Goal: Task Accomplishment & Management: Manage account settings

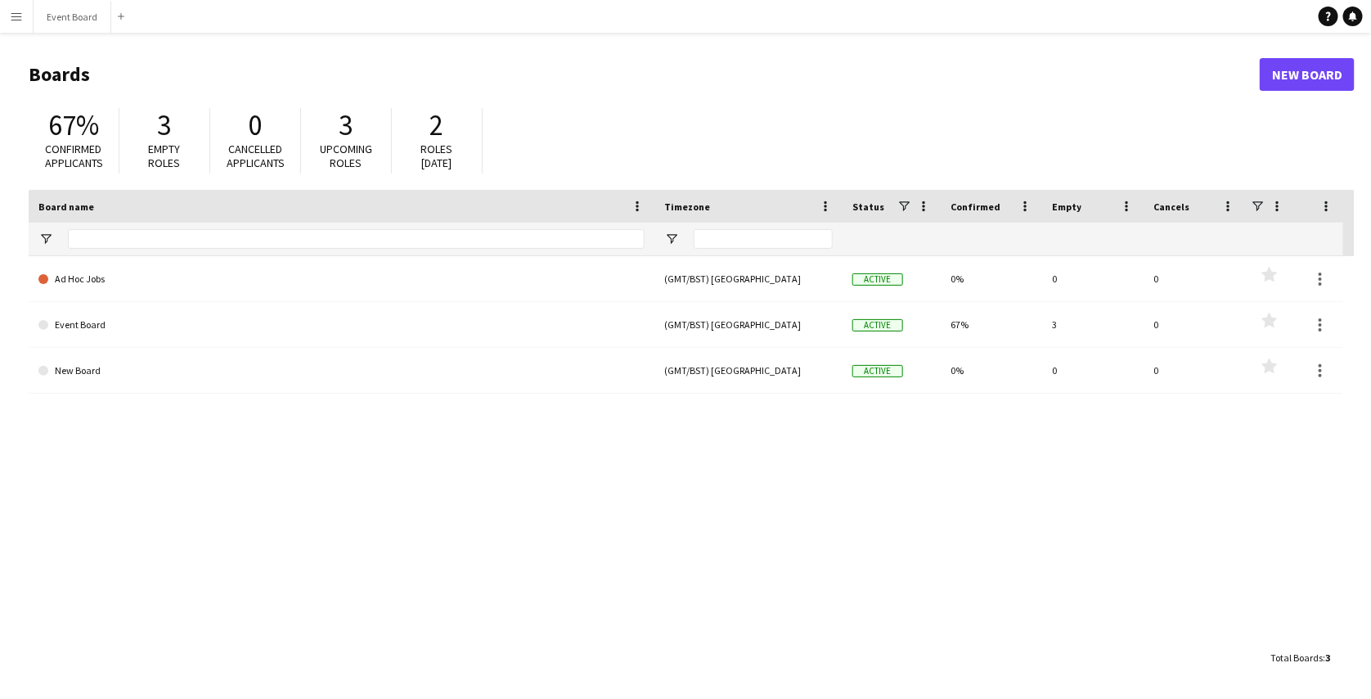
click at [19, 22] on app-icon "Menu" at bounding box center [16, 16] width 13 height 13
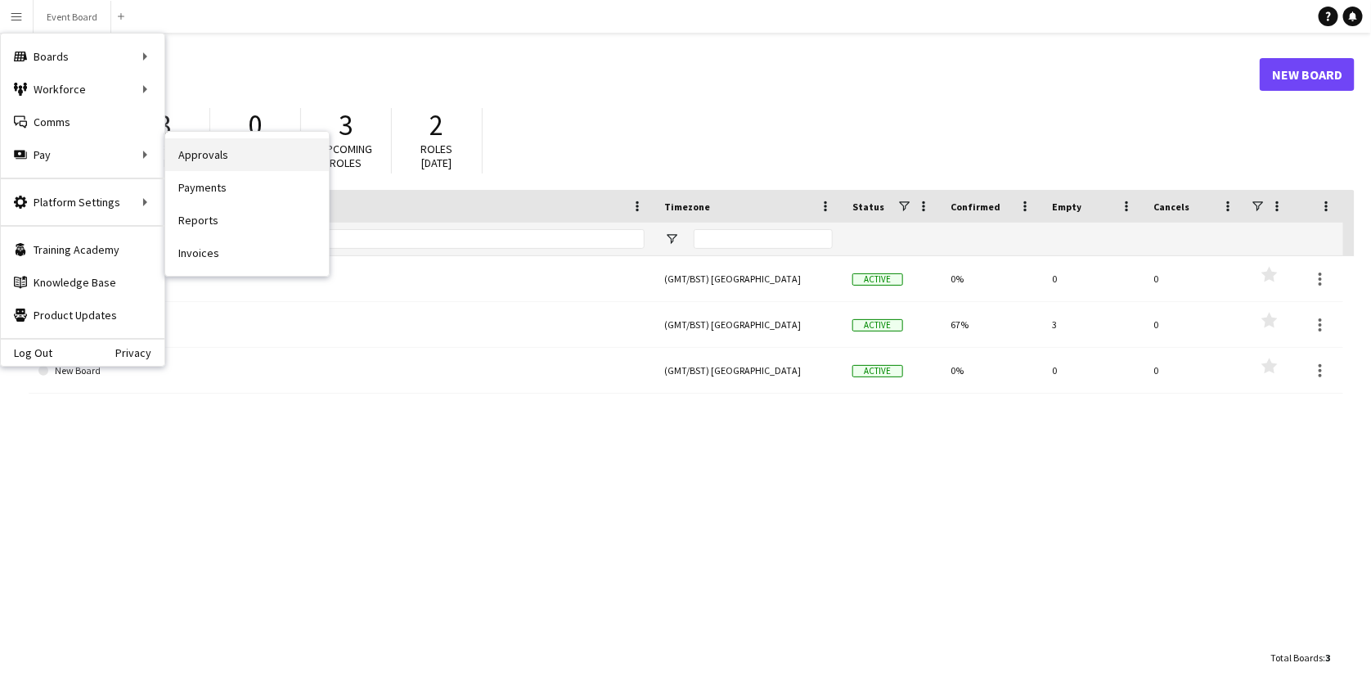
click at [176, 151] on link "Approvals" at bounding box center [247, 154] width 164 height 33
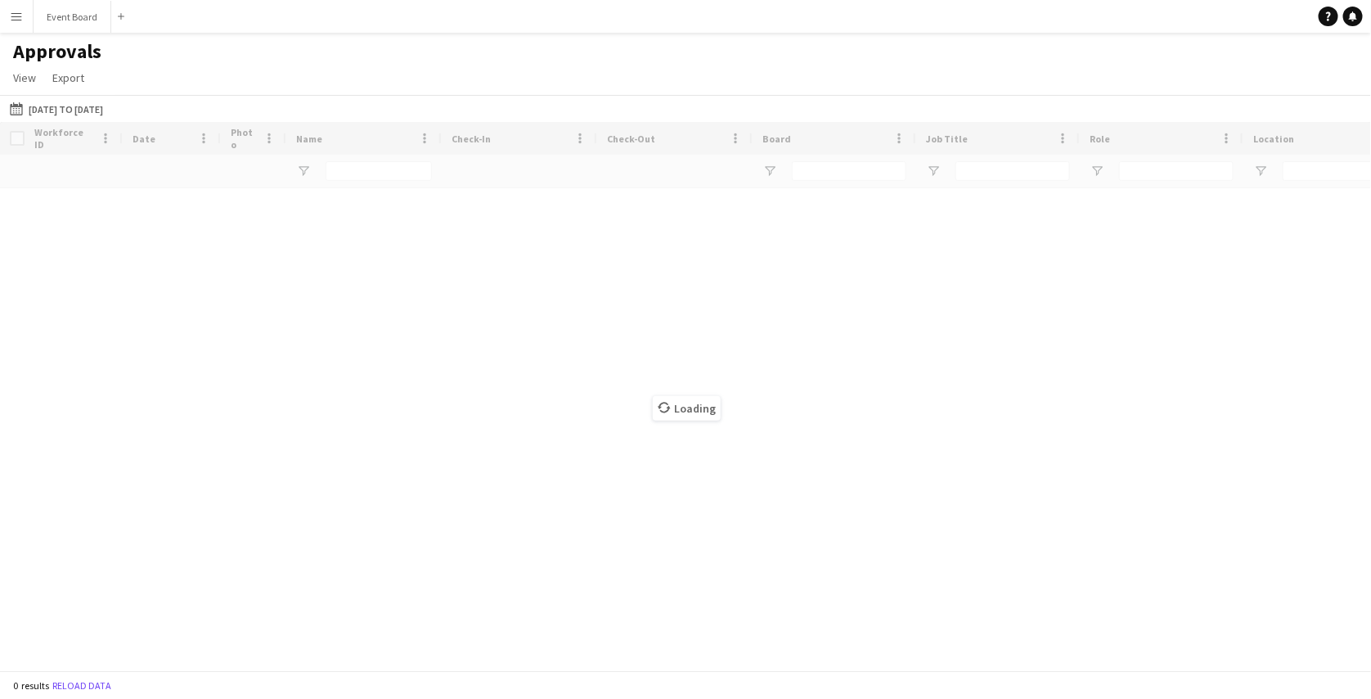
type input "****"
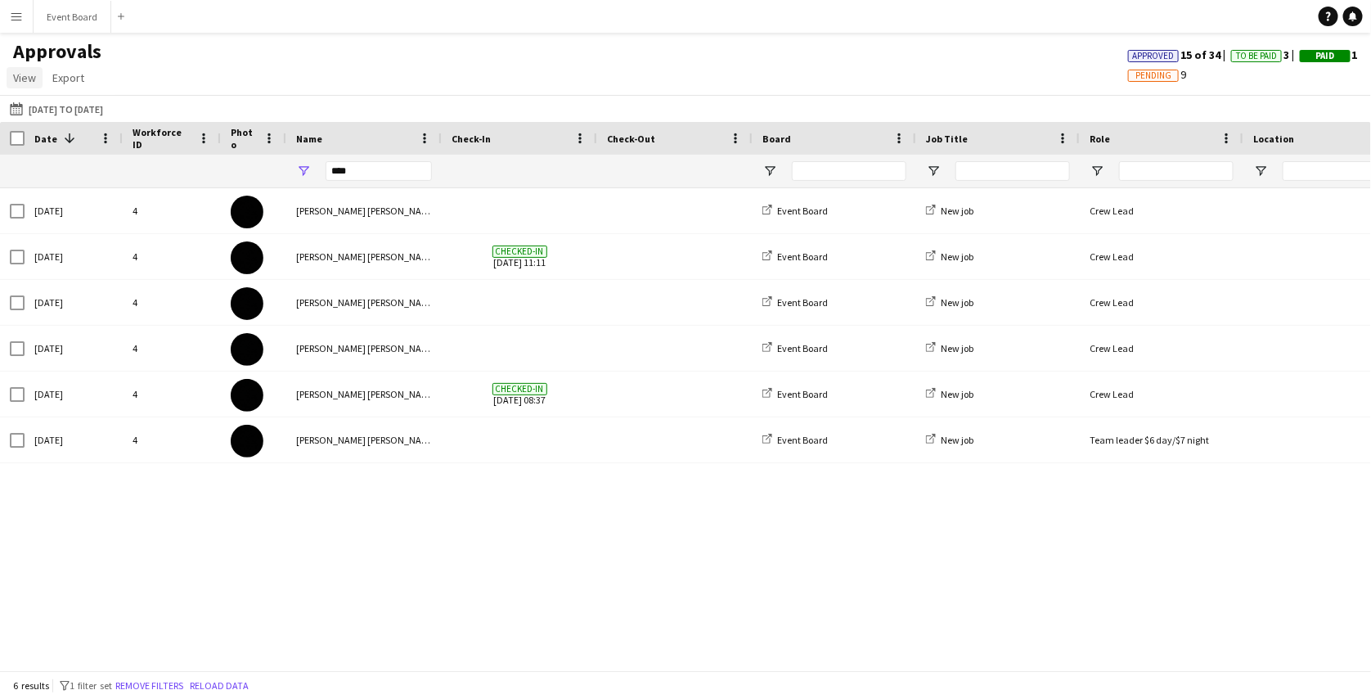
click at [29, 80] on span "View" at bounding box center [24, 77] width 23 height 15
click at [51, 112] on span "Customise view" at bounding box center [59, 113] width 78 height 15
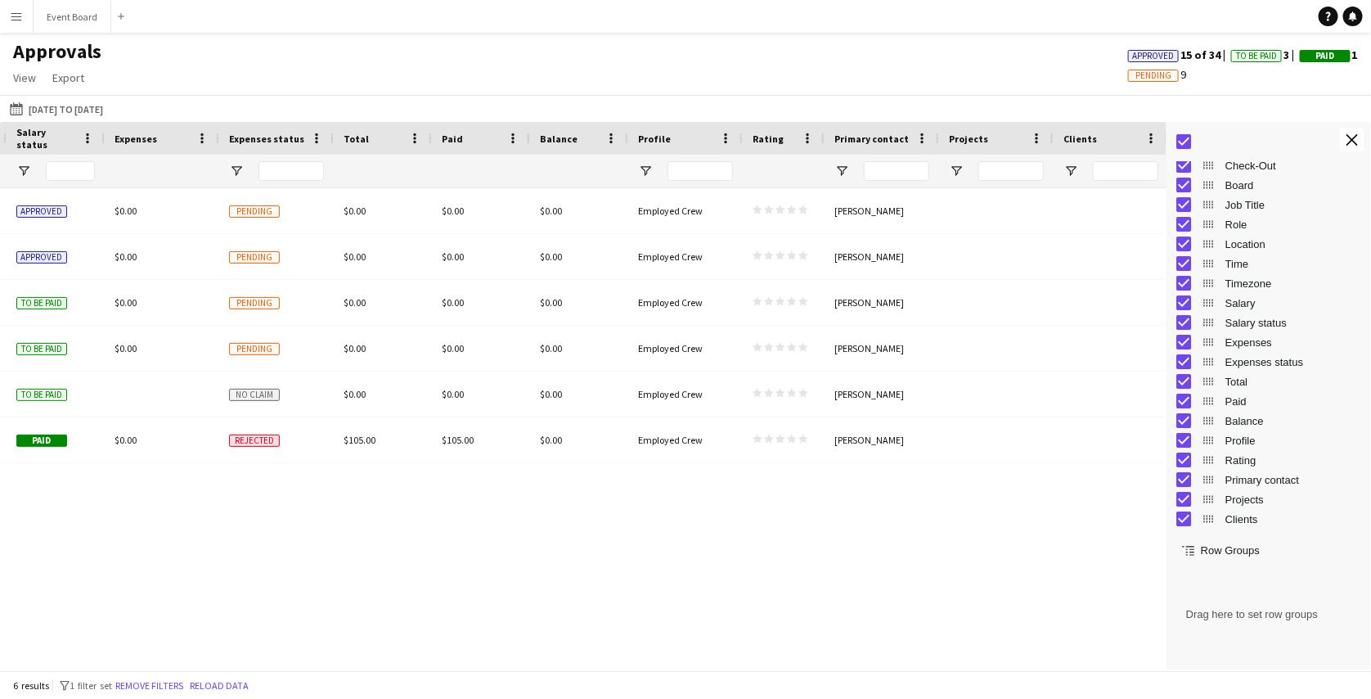
click at [25, 16] on button "Menu" at bounding box center [16, 16] width 33 height 33
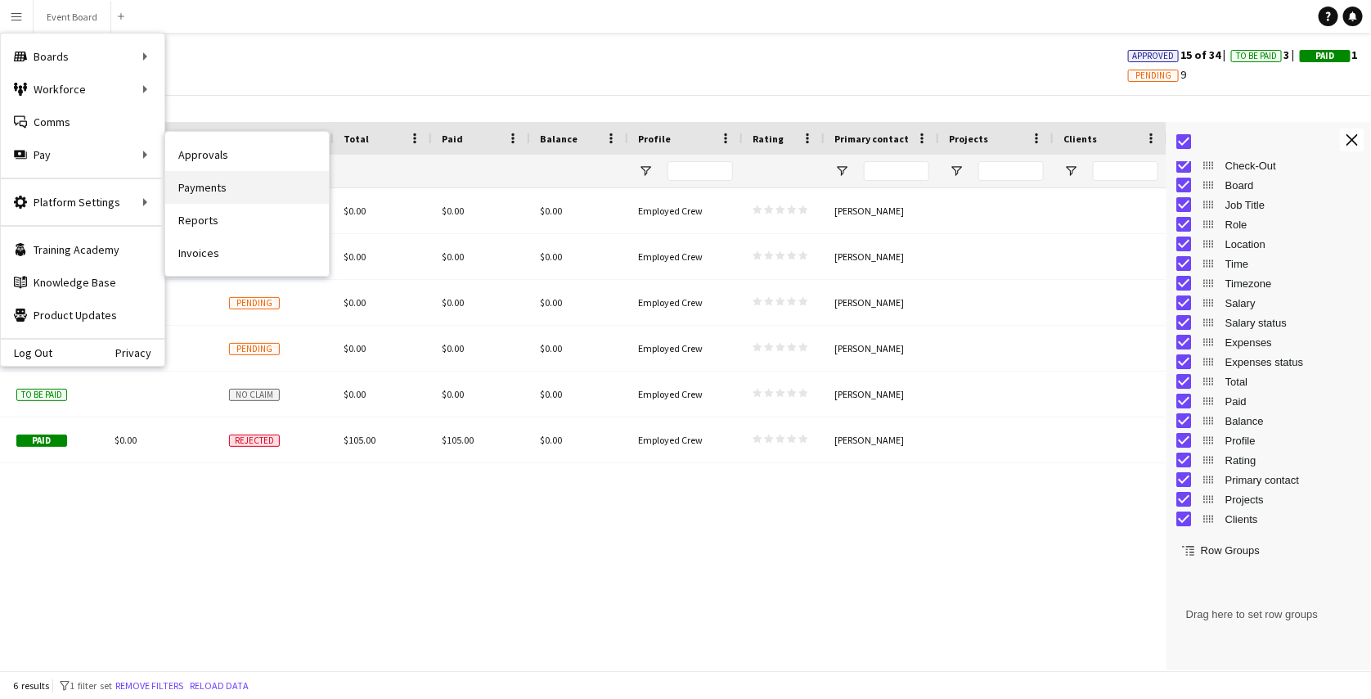
click at [214, 182] on link "Payments" at bounding box center [247, 187] width 164 height 33
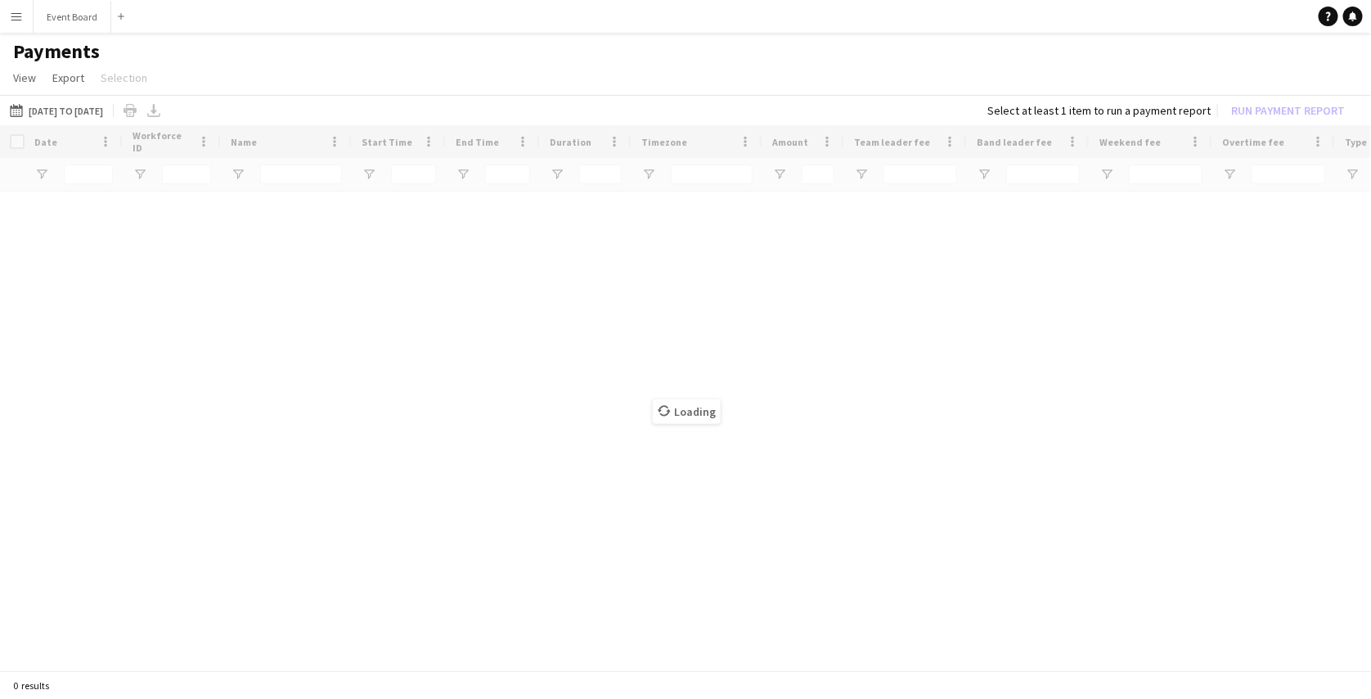
type input "***"
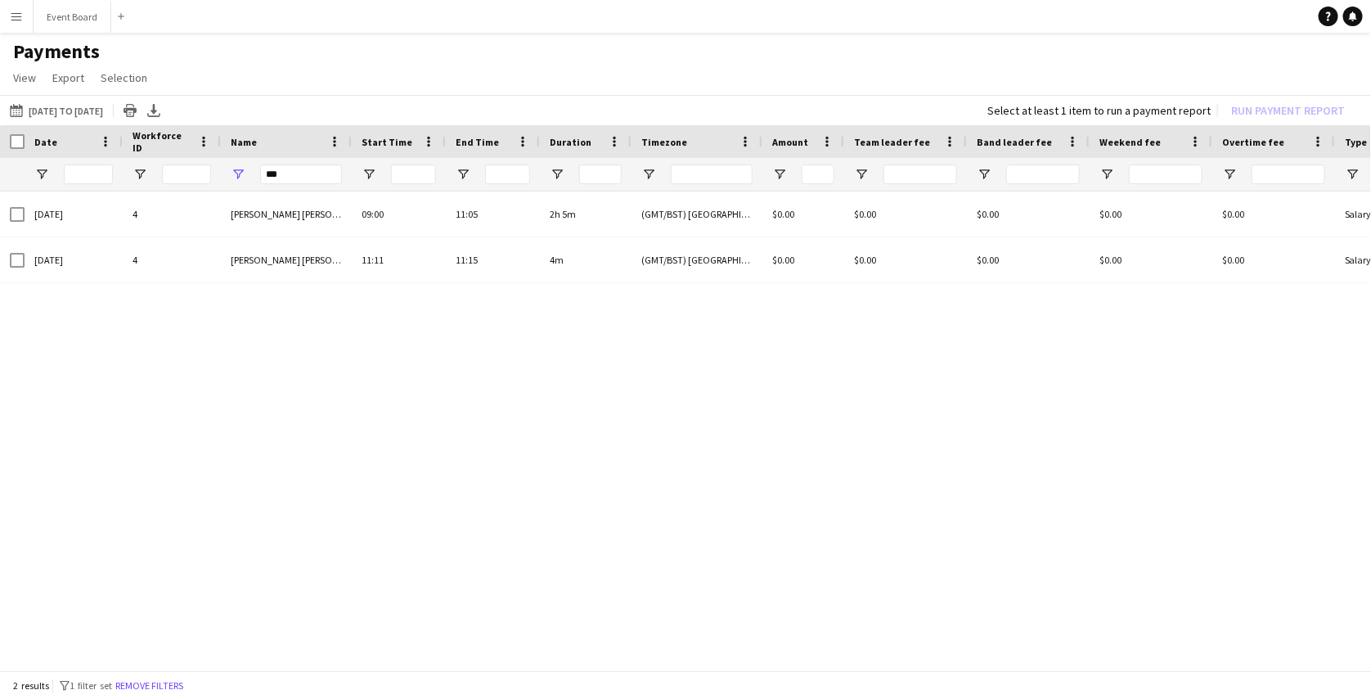
click at [21, 13] on app-icon "Menu" at bounding box center [16, 16] width 13 height 13
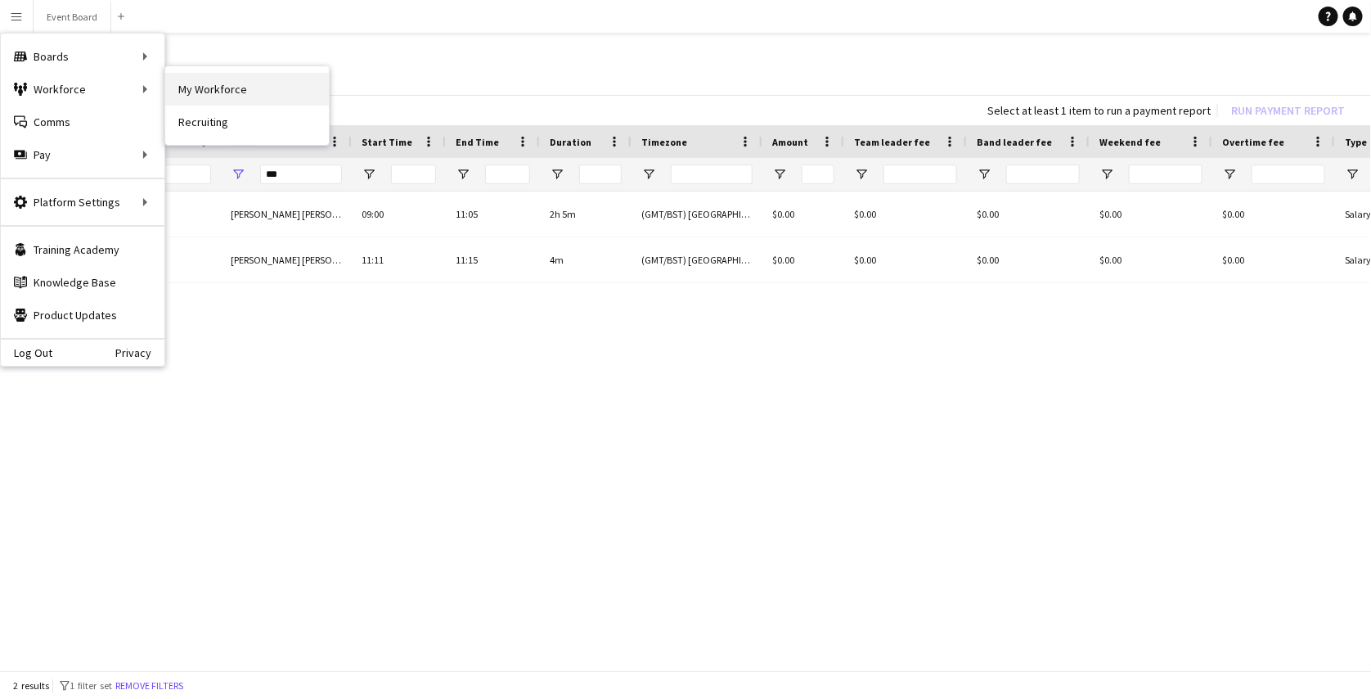
click at [209, 75] on link "My Workforce" at bounding box center [247, 89] width 164 height 33
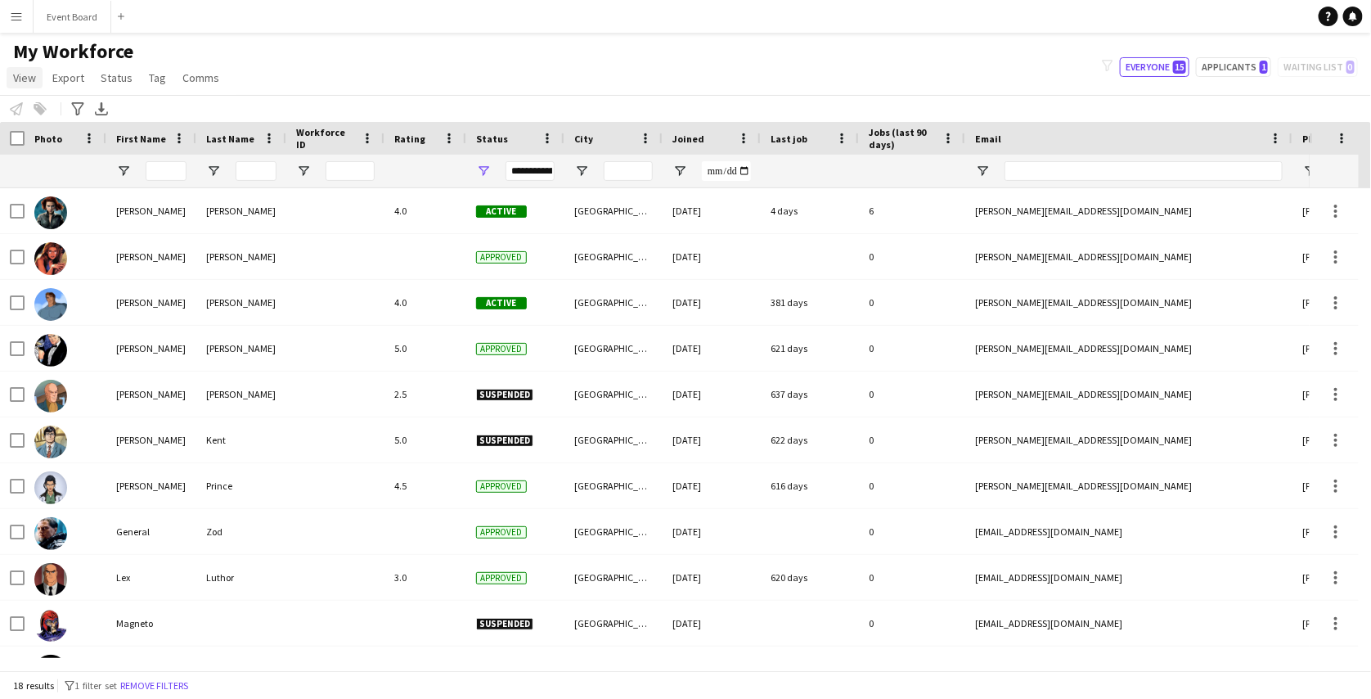
click at [26, 78] on span "View" at bounding box center [24, 77] width 23 height 15
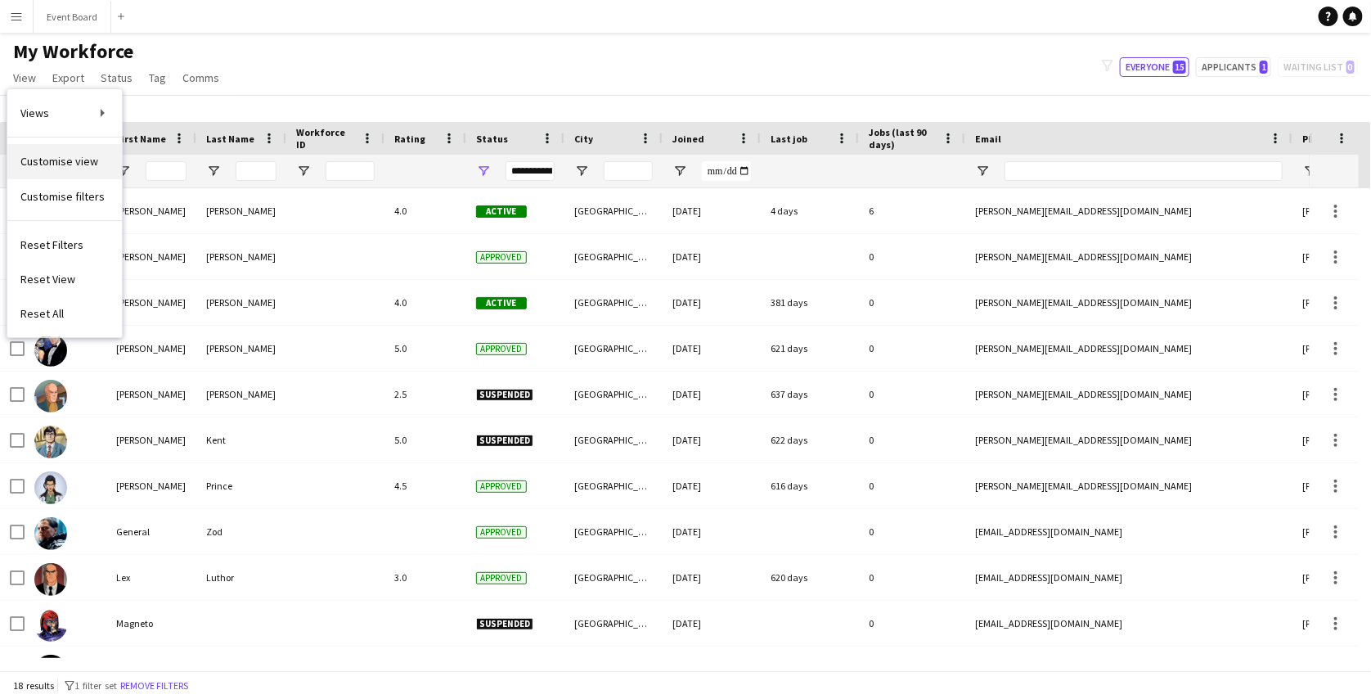
click at [97, 147] on link "Customise view" at bounding box center [64, 161] width 115 height 34
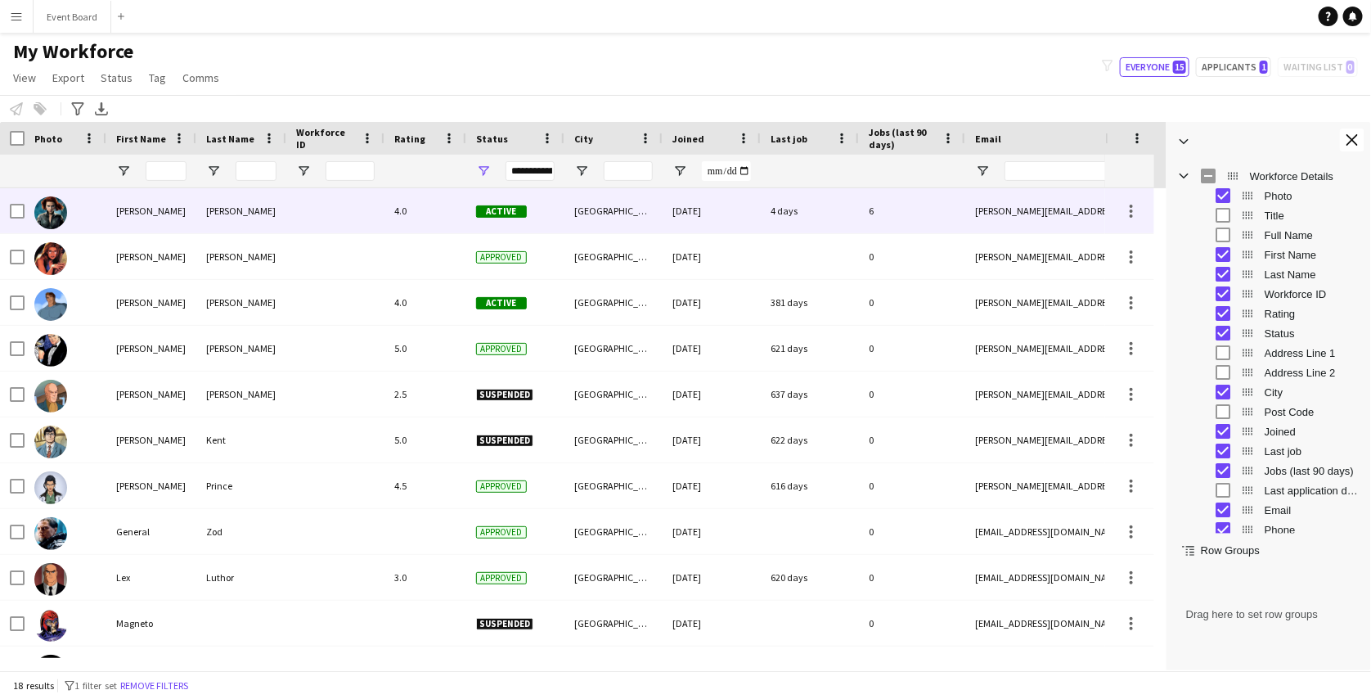
click at [399, 218] on div "4.0" at bounding box center [425, 210] width 82 height 45
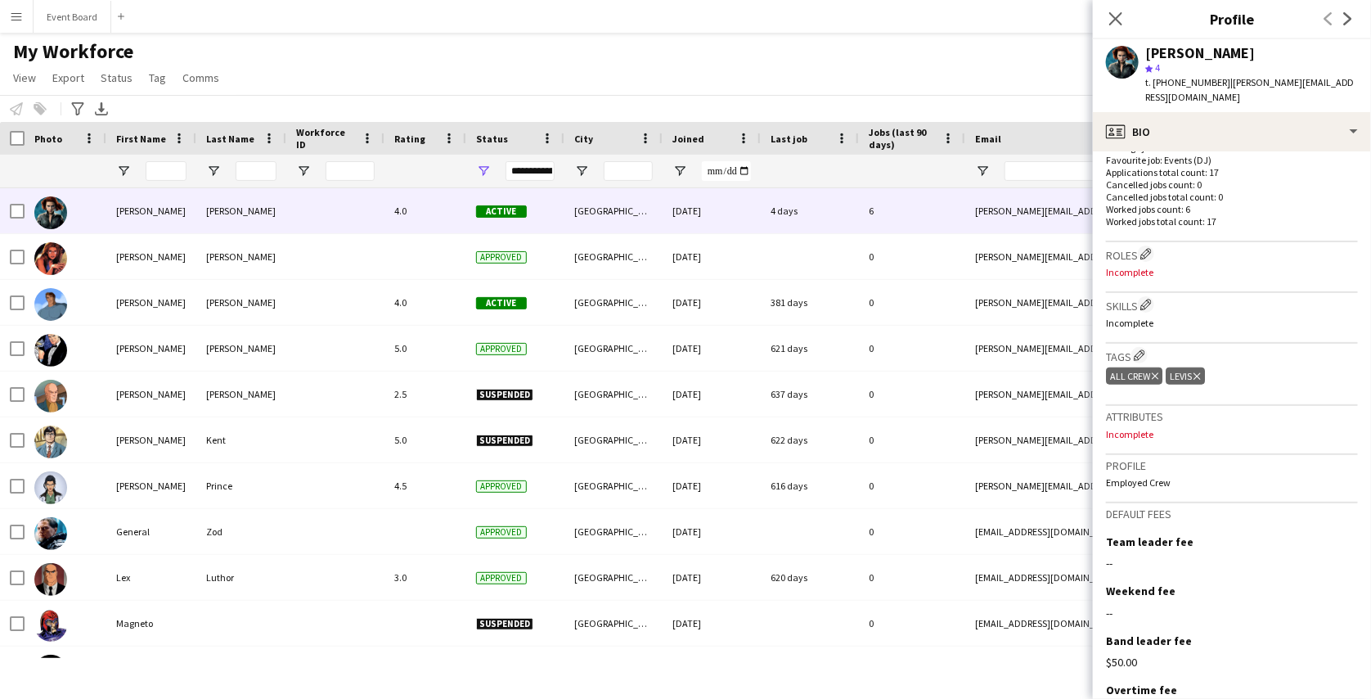
scroll to position [535, 0]
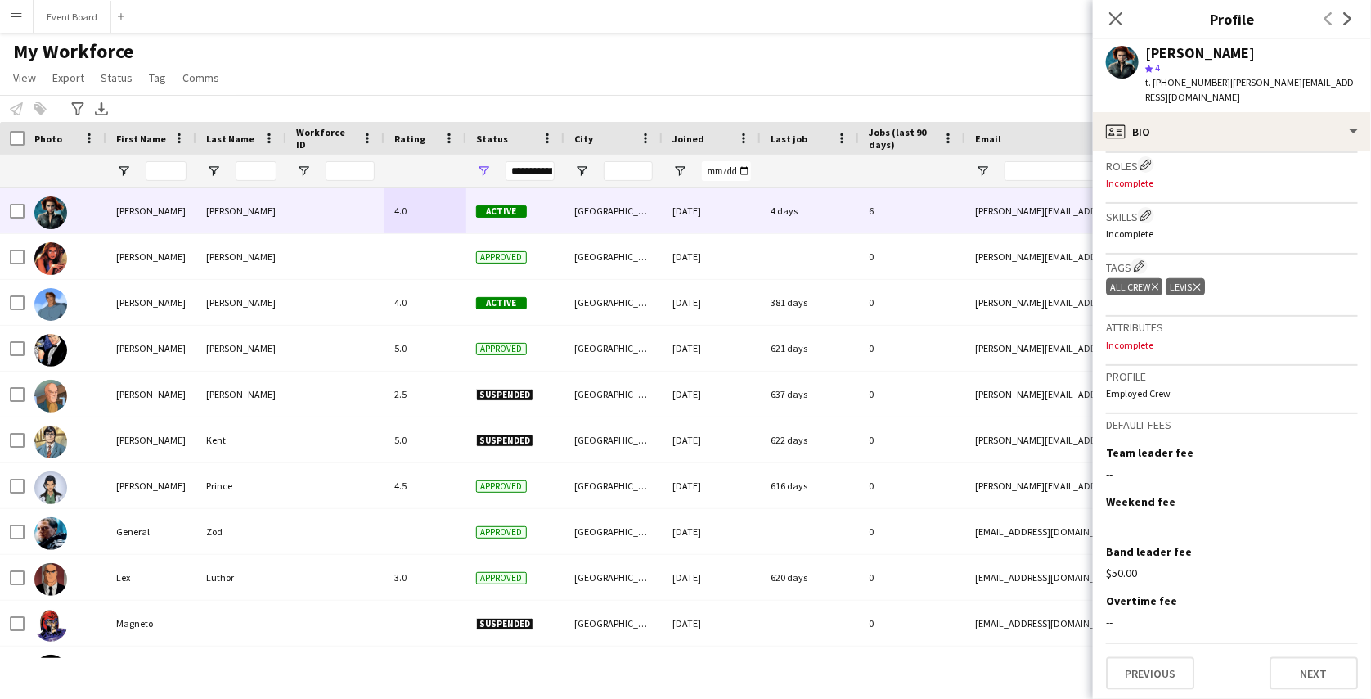
click at [8, 12] on button "Menu" at bounding box center [16, 16] width 33 height 33
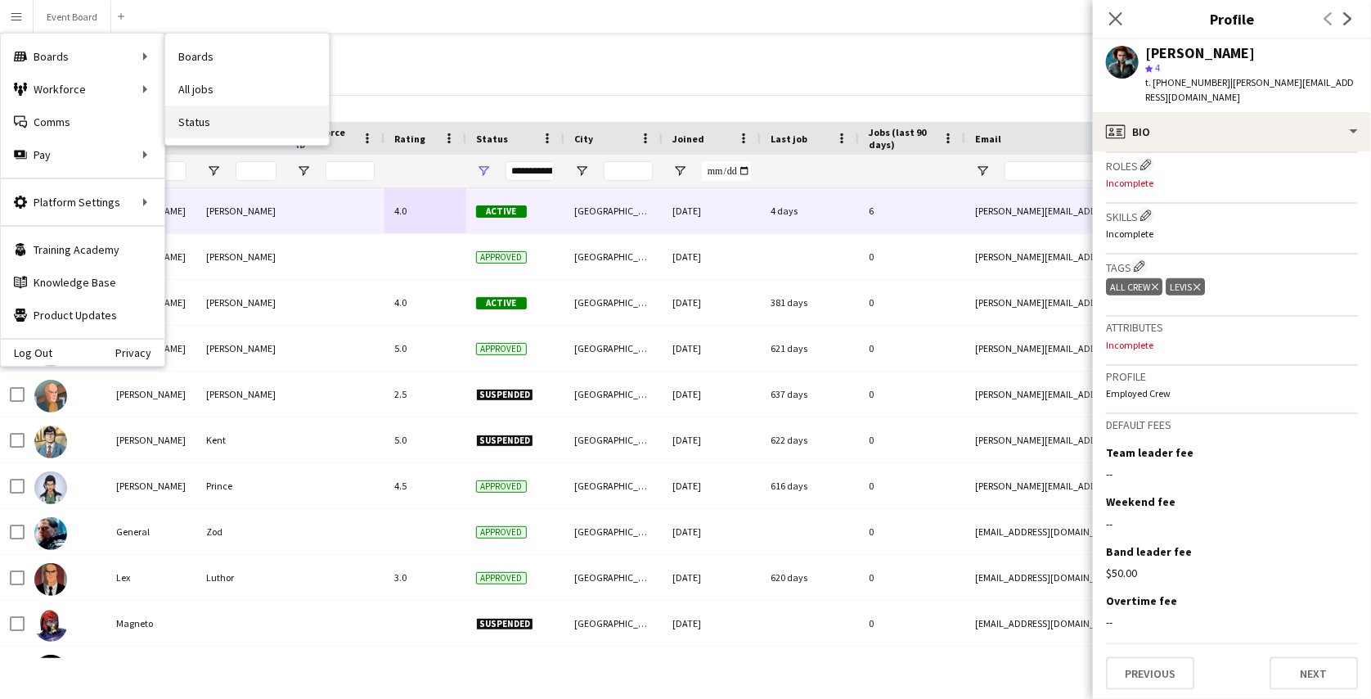
click at [193, 115] on link "Status" at bounding box center [247, 122] width 164 height 33
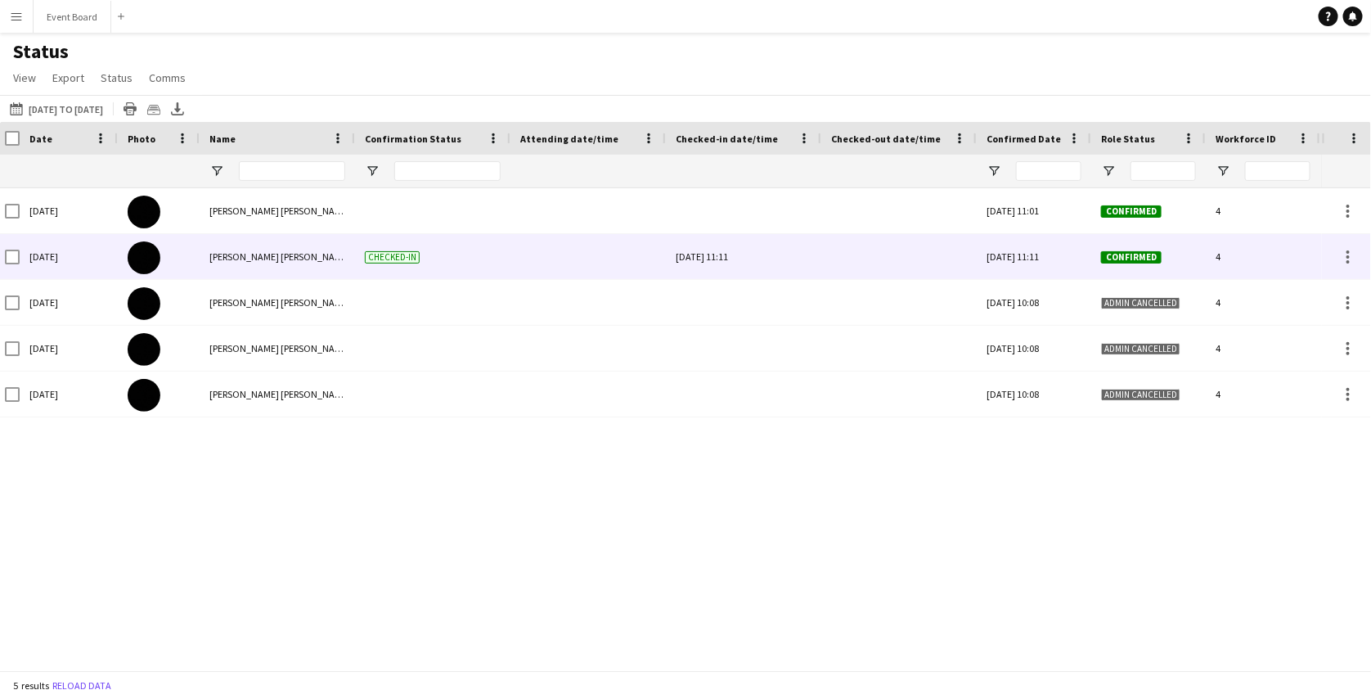
scroll to position [0, 15]
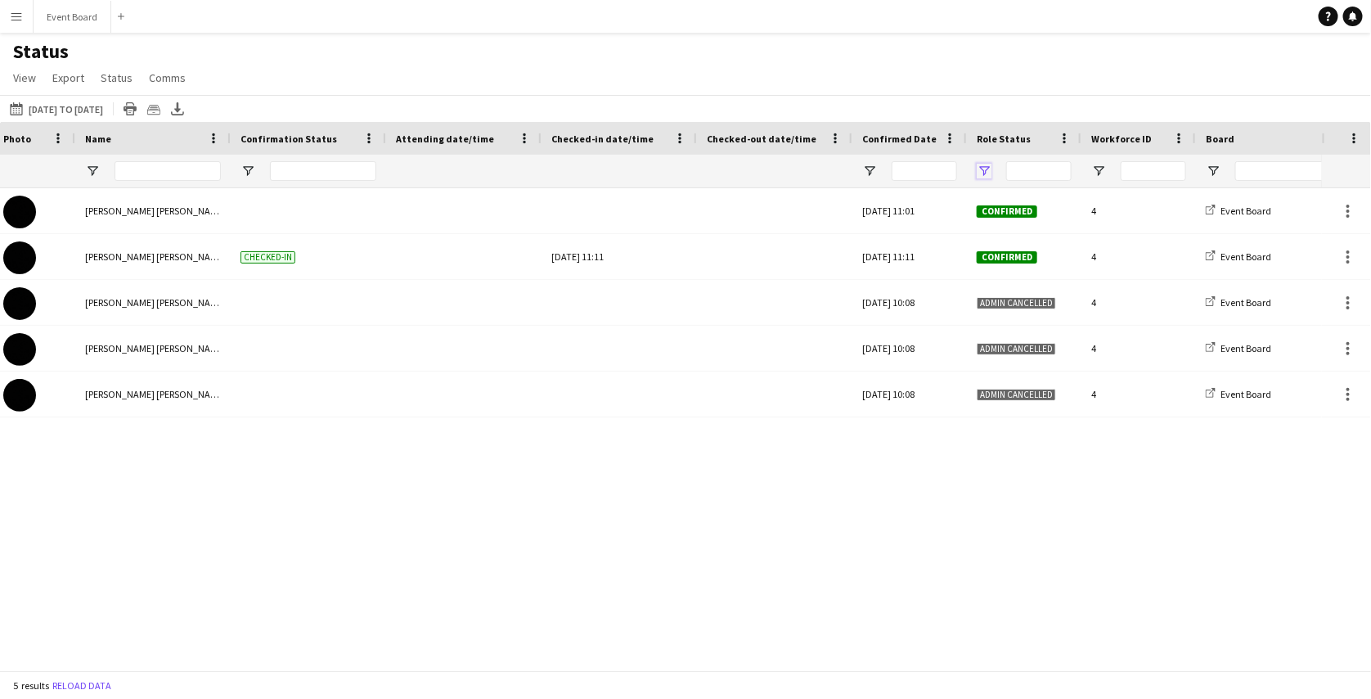
click at [984, 166] on span "Open Filter Menu" at bounding box center [984, 171] width 15 height 15
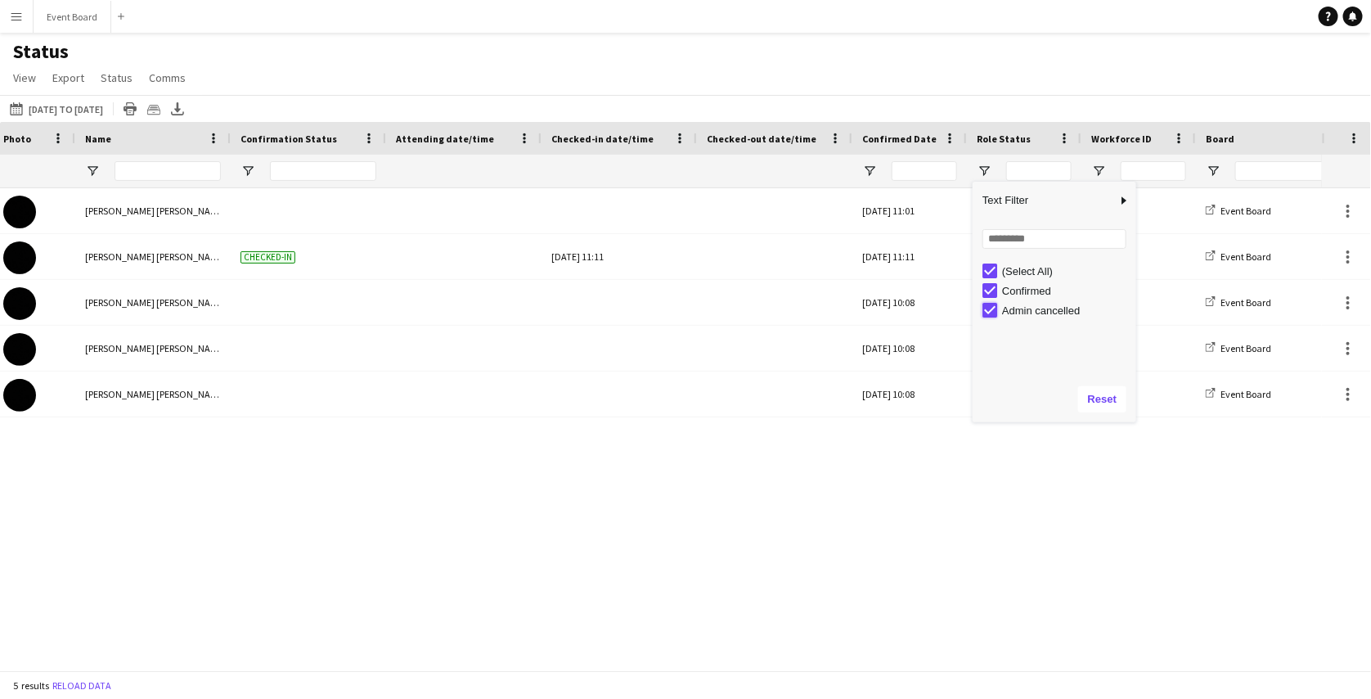
type input "**********"
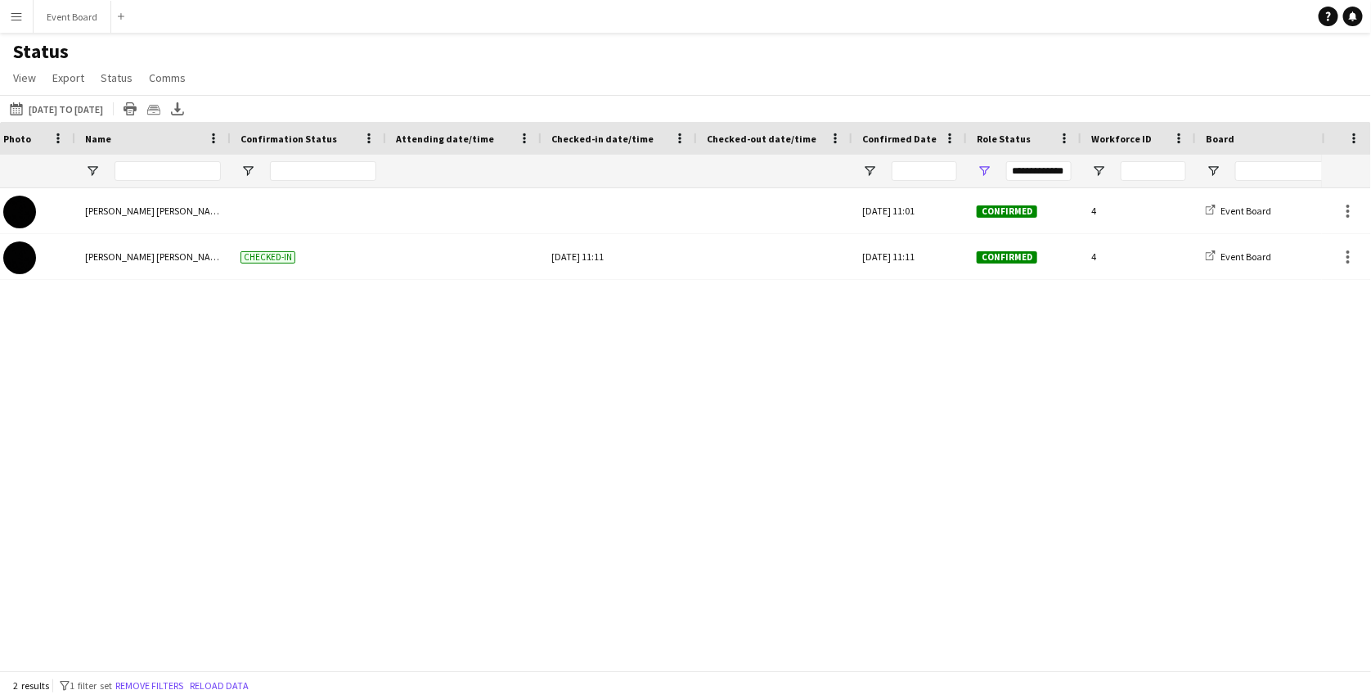
click at [975, 85] on div "Status View Views Default view New view Update view Delete view Edit name Custo…" at bounding box center [685, 67] width 1371 height 56
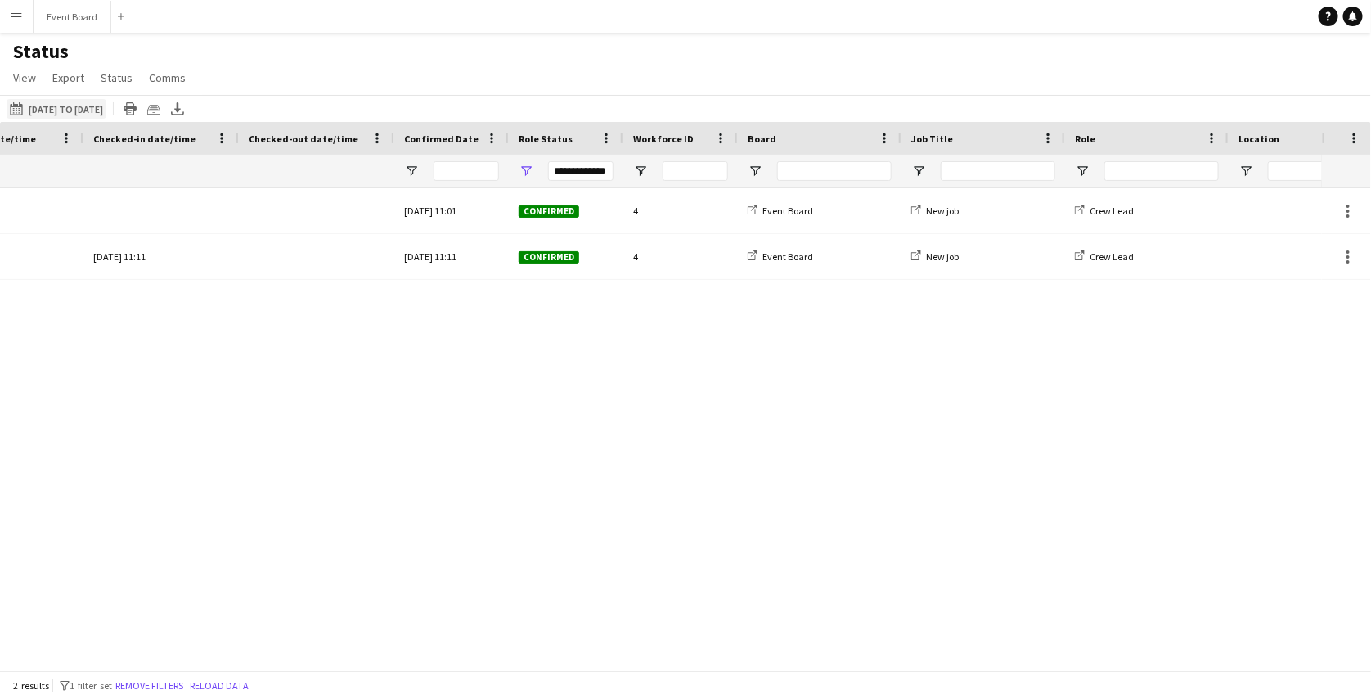
click at [101, 115] on button "[DATE] to [DATE] [DATE] to [DATE]" at bounding box center [57, 109] width 100 height 20
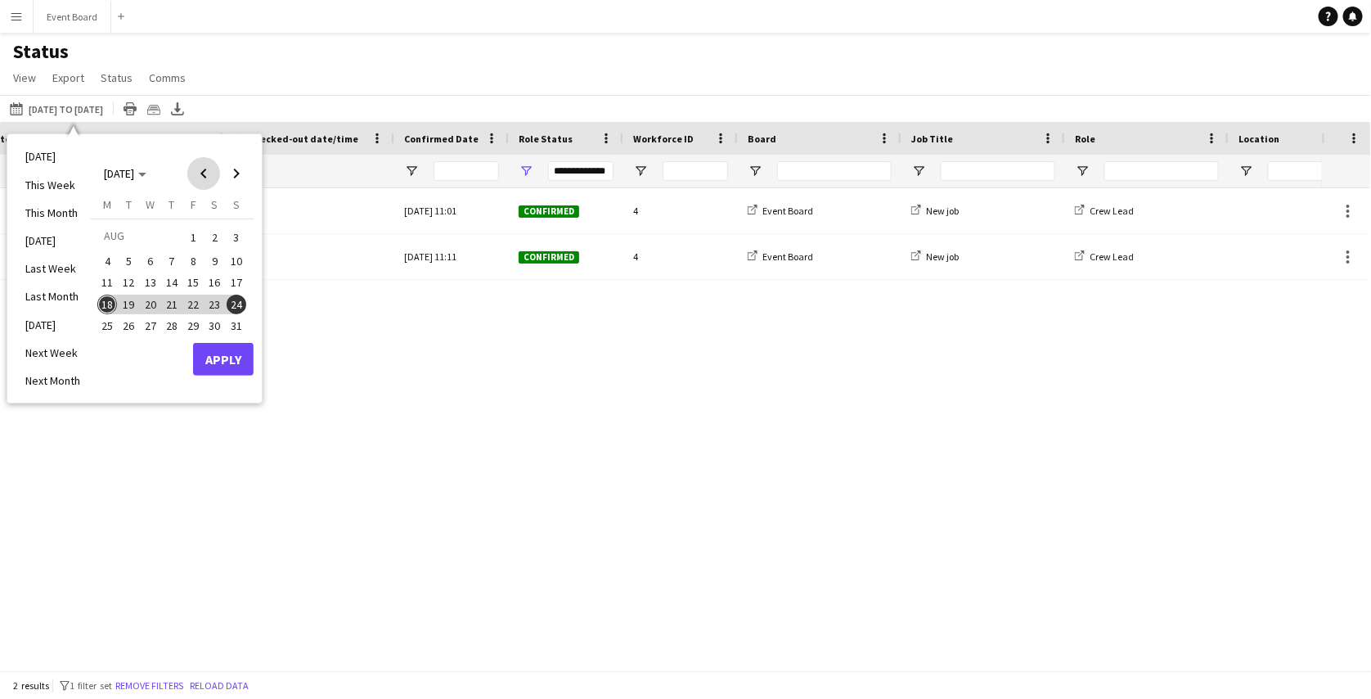
click at [210, 167] on span "Previous month" at bounding box center [203, 173] width 33 height 33
click at [192, 174] on span "Previous month" at bounding box center [203, 173] width 33 height 33
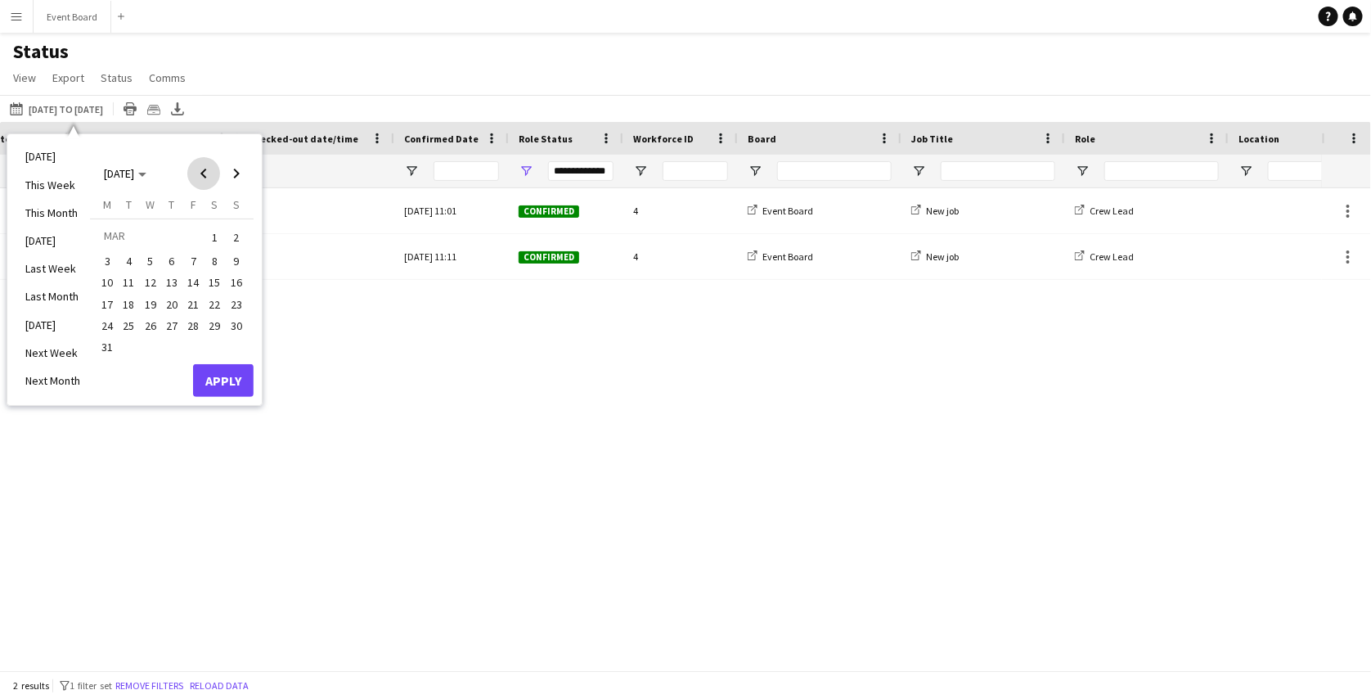
click at [192, 174] on span "Previous month" at bounding box center [203, 173] width 33 height 33
click at [150, 251] on span "1" at bounding box center [151, 257] width 20 height 20
click at [236, 173] on span "Next month" at bounding box center [236, 173] width 33 height 33
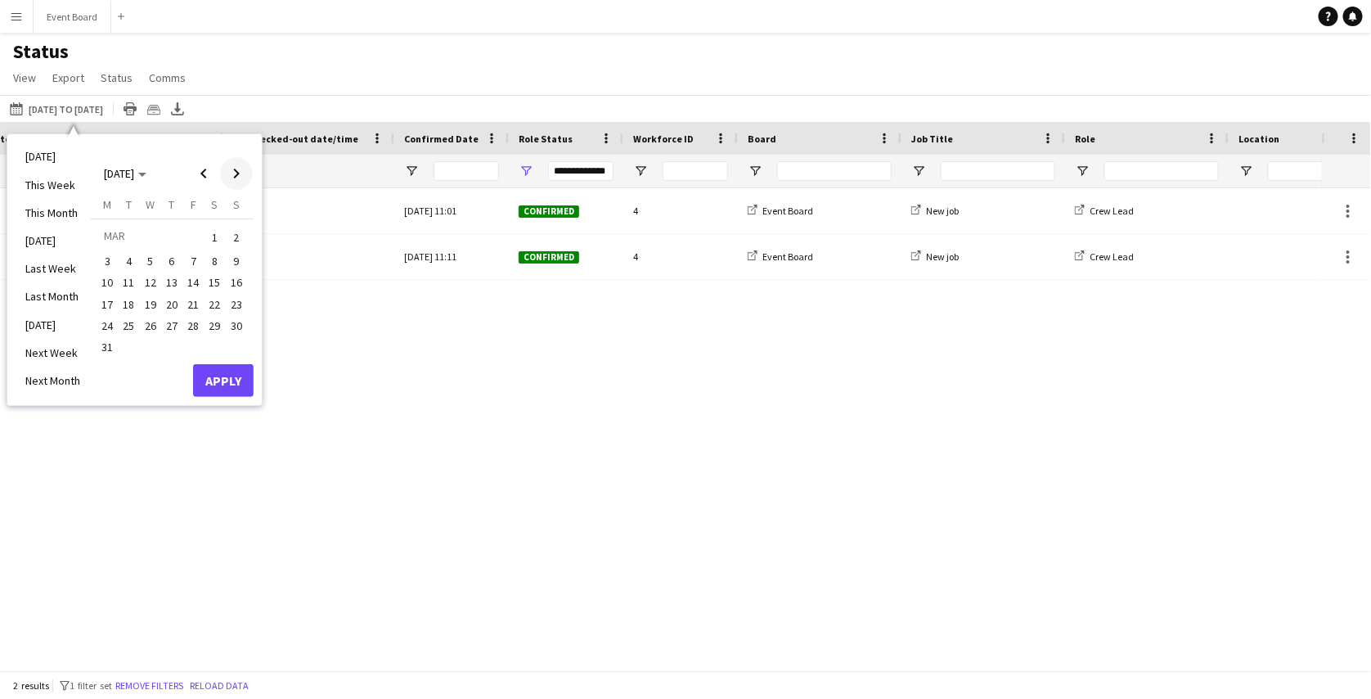
click at [236, 173] on span "Next month" at bounding box center [236, 173] width 33 height 33
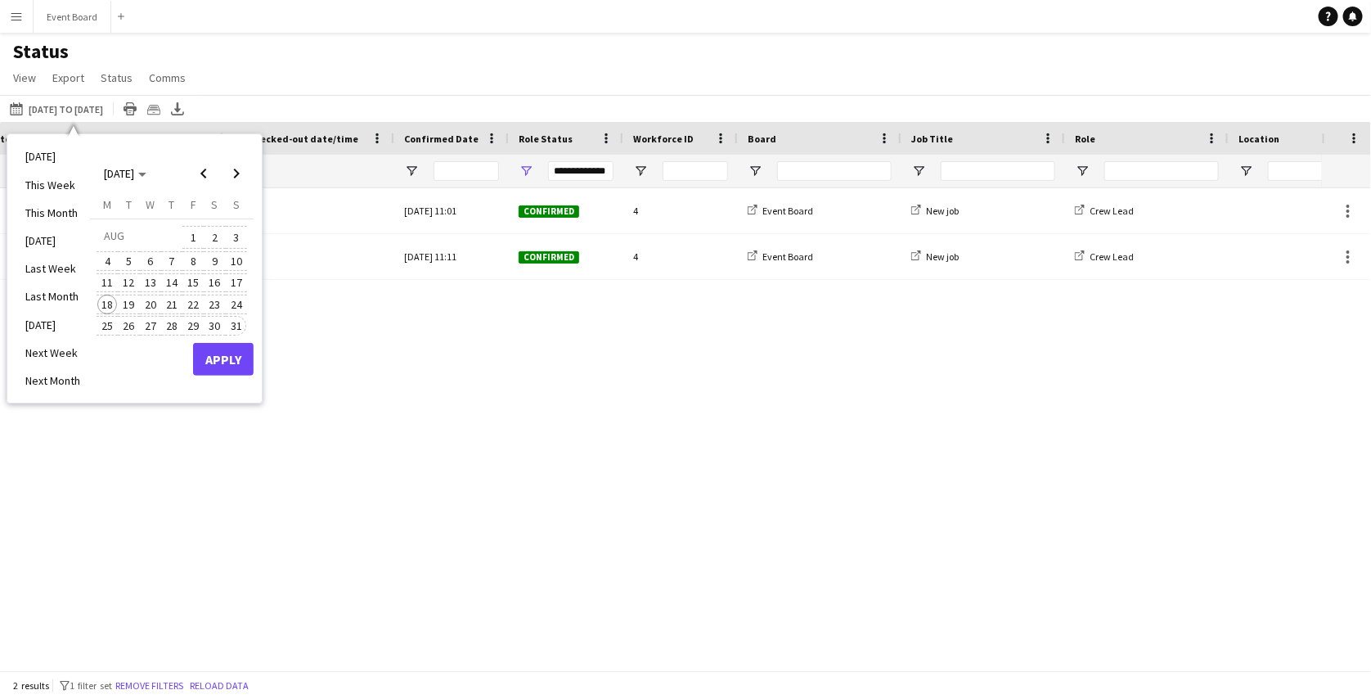
click at [229, 326] on span "31" at bounding box center [237, 326] width 20 height 20
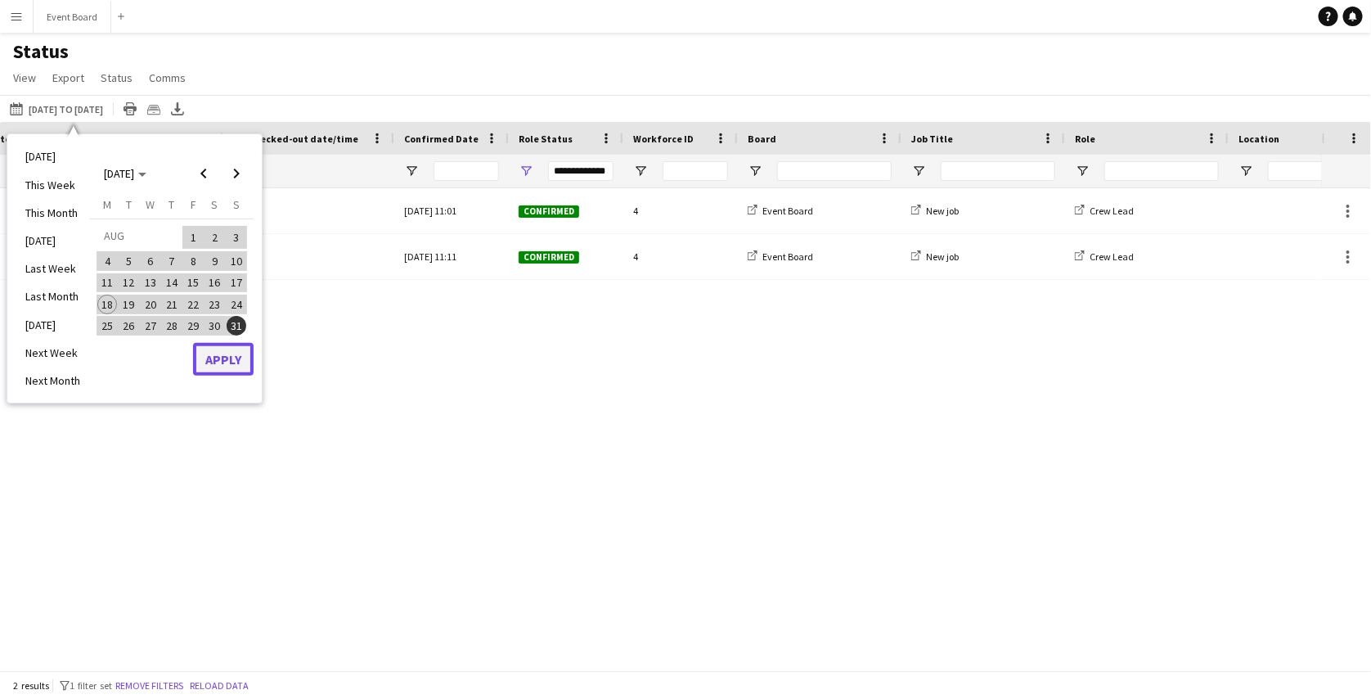
click at [226, 355] on button "Apply" at bounding box center [223, 359] width 61 height 33
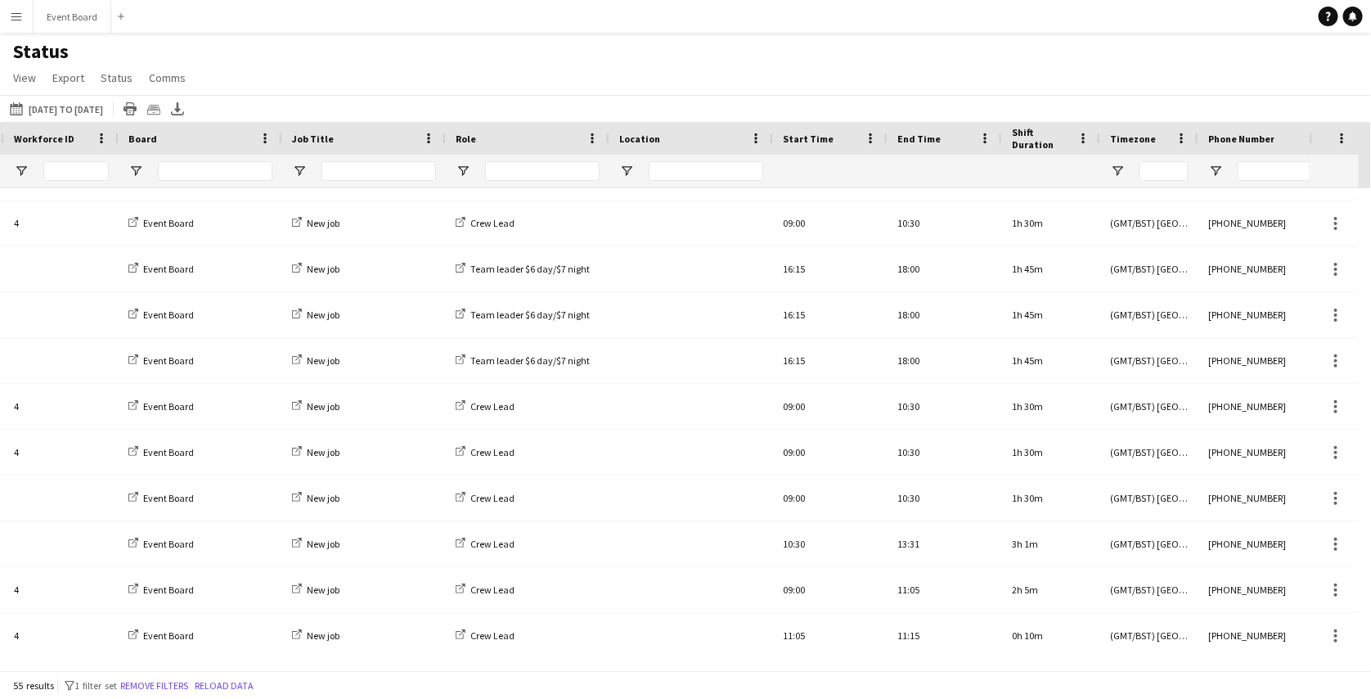
click at [110, 97] on div "[DATE] to [DATE] [DATE] to [DATE] [DATE] This Week This Month [DATE] Last Week …" at bounding box center [685, 108] width 1371 height 27
click at [103, 110] on button "[DATE] to [DATE] [DATE] to [DATE]" at bounding box center [57, 109] width 100 height 20
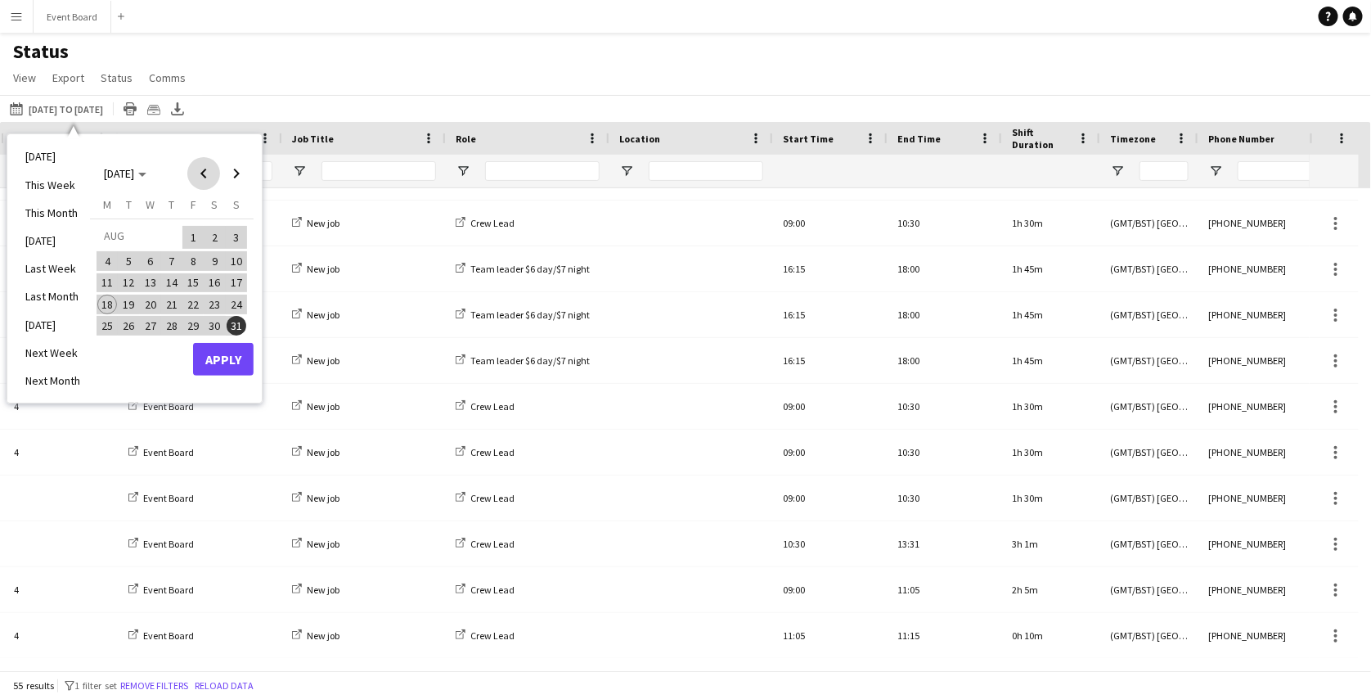
click at [195, 169] on span "Previous month" at bounding box center [203, 173] width 33 height 33
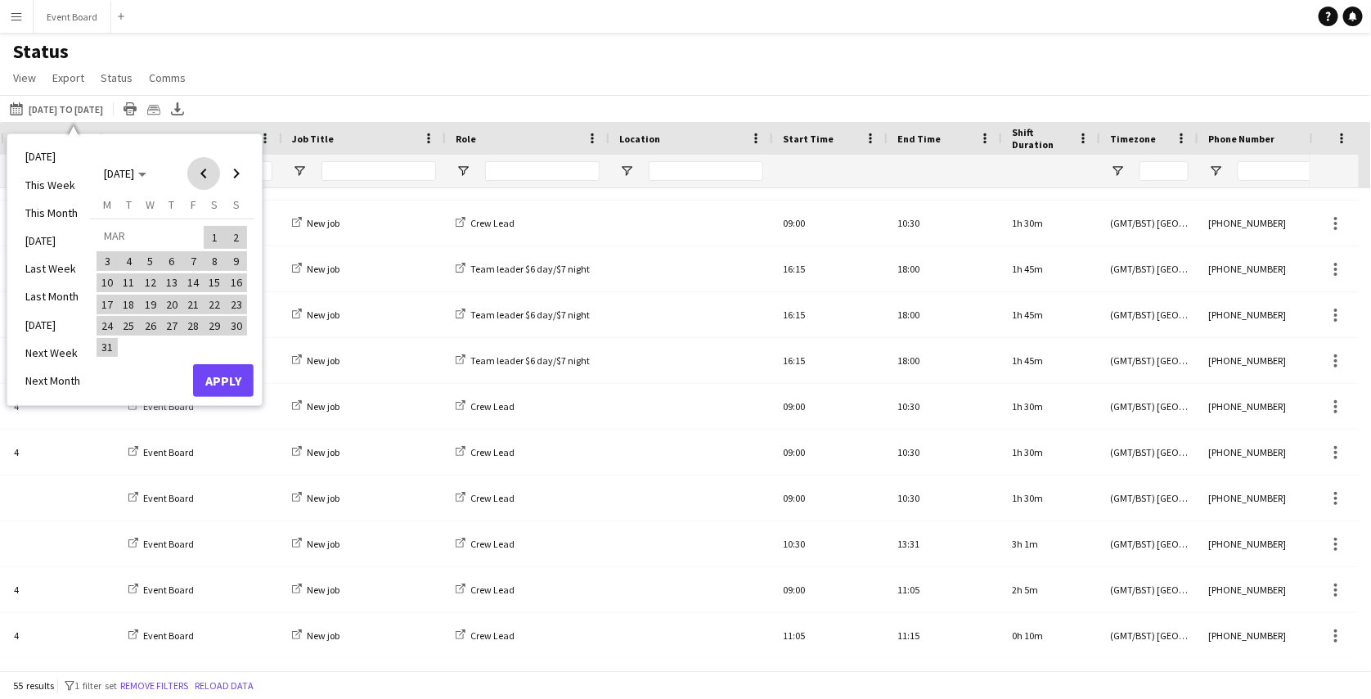
click at [195, 169] on span "Previous month" at bounding box center [203, 173] width 33 height 33
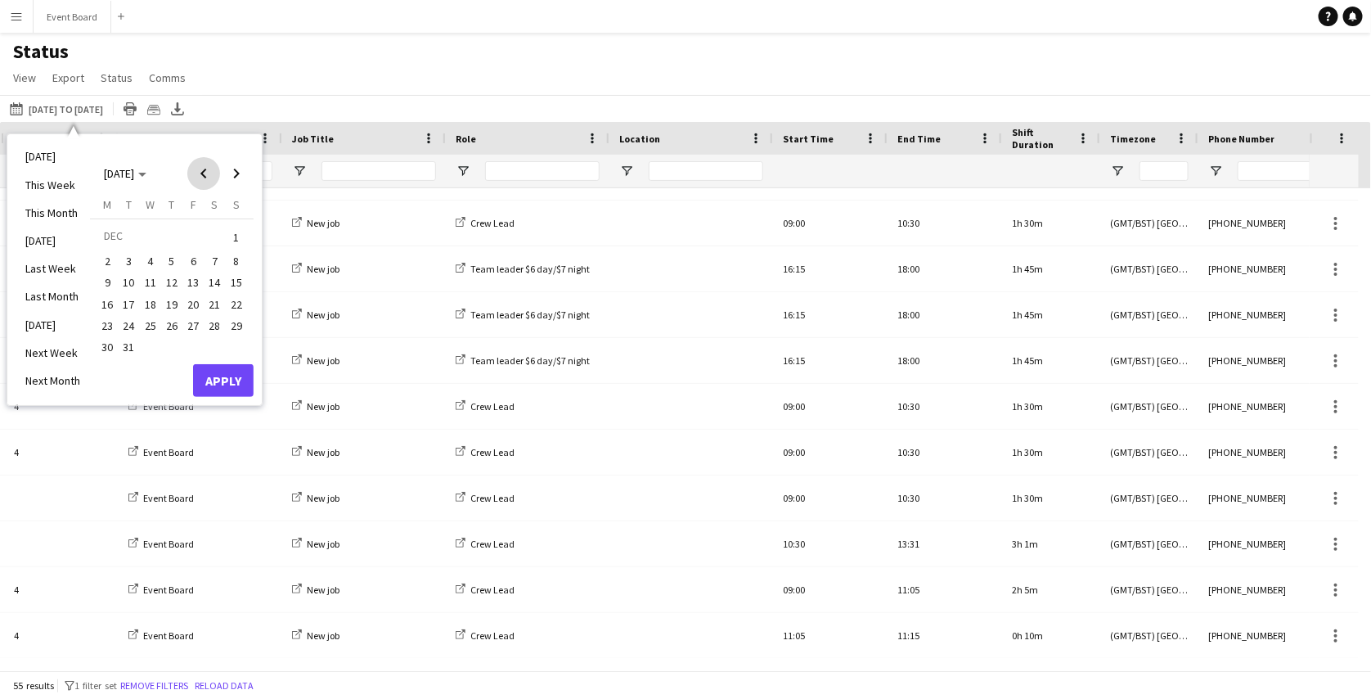
click at [195, 169] on span "Previous month" at bounding box center [203, 173] width 33 height 33
click at [128, 250] on span "1" at bounding box center [129, 257] width 20 height 20
click at [241, 173] on span "Next month" at bounding box center [236, 173] width 33 height 33
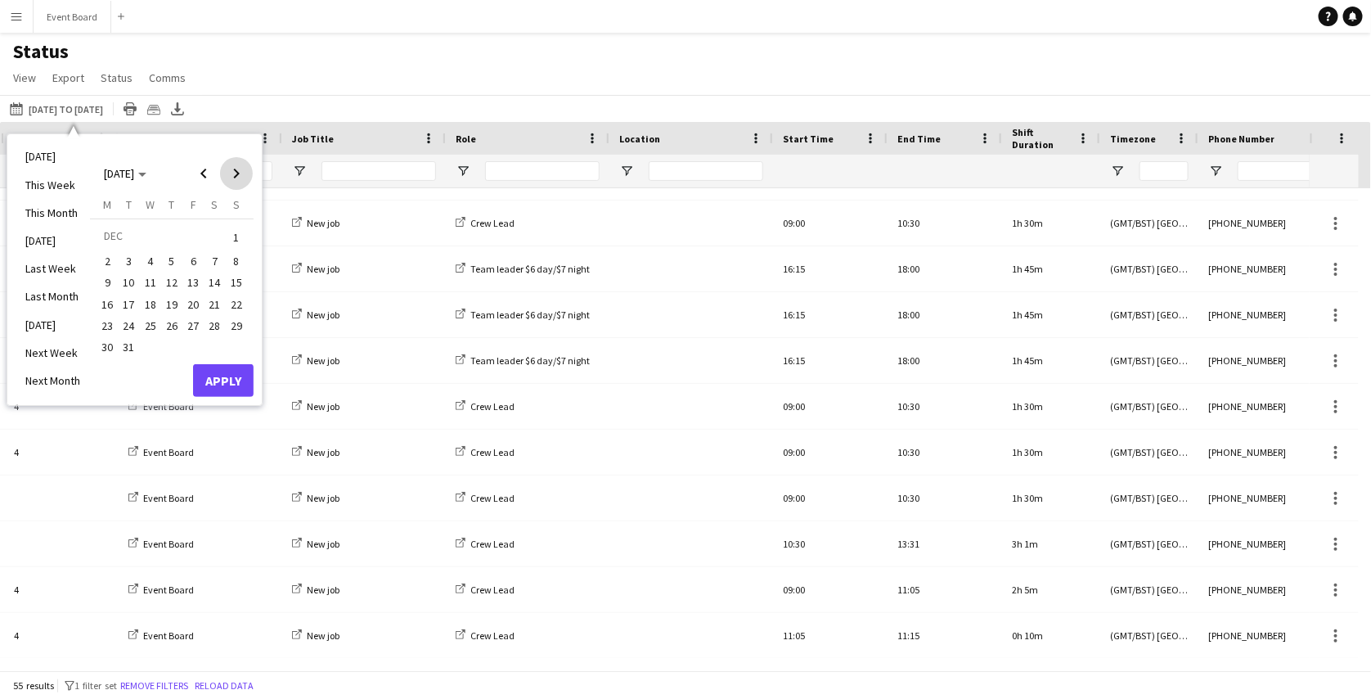
click at [241, 173] on span "Next month" at bounding box center [236, 173] width 33 height 33
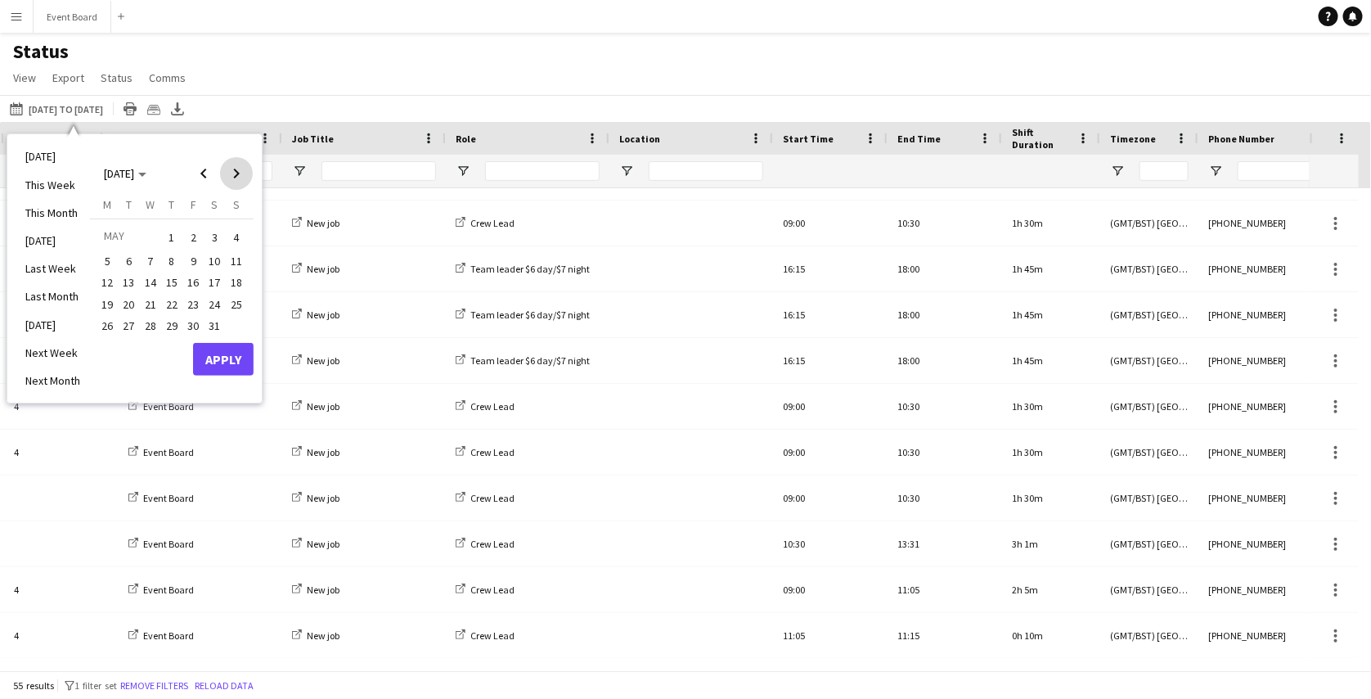
click at [241, 173] on span "Next month" at bounding box center [236, 173] width 33 height 33
click at [231, 327] on span "31" at bounding box center [237, 326] width 20 height 20
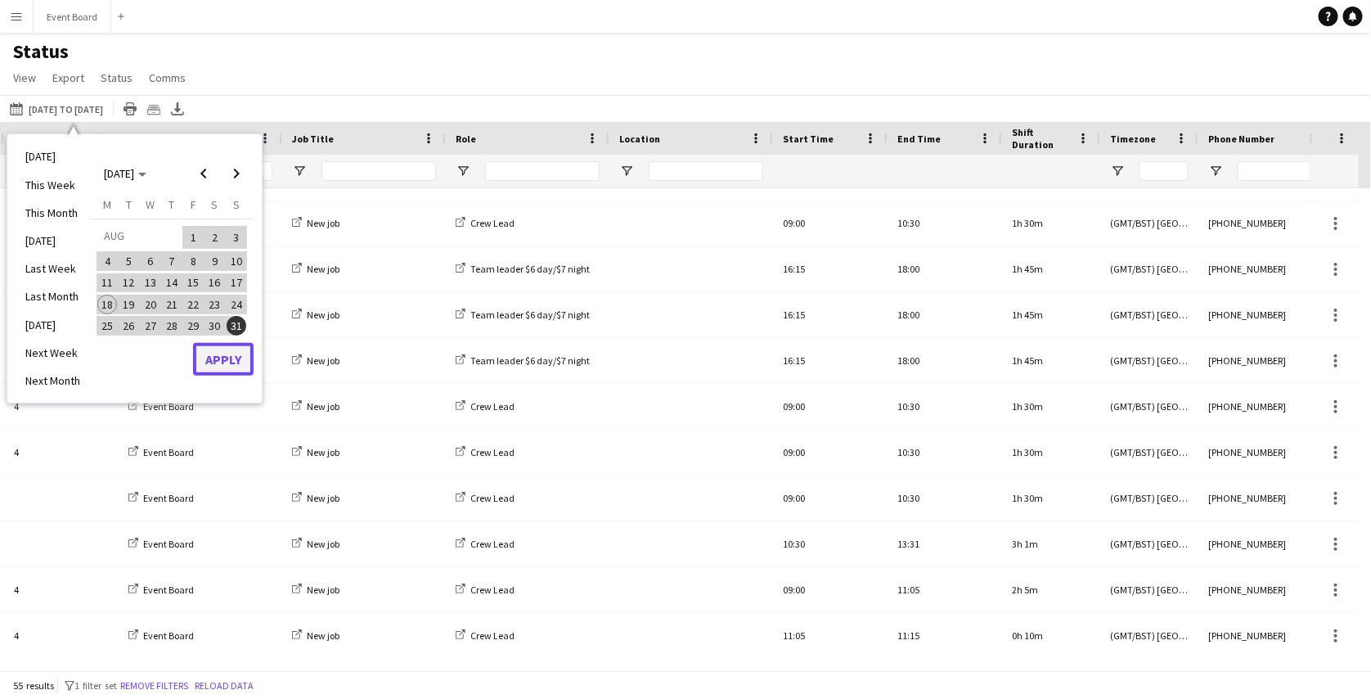
click at [228, 368] on button "Apply" at bounding box center [223, 359] width 61 height 33
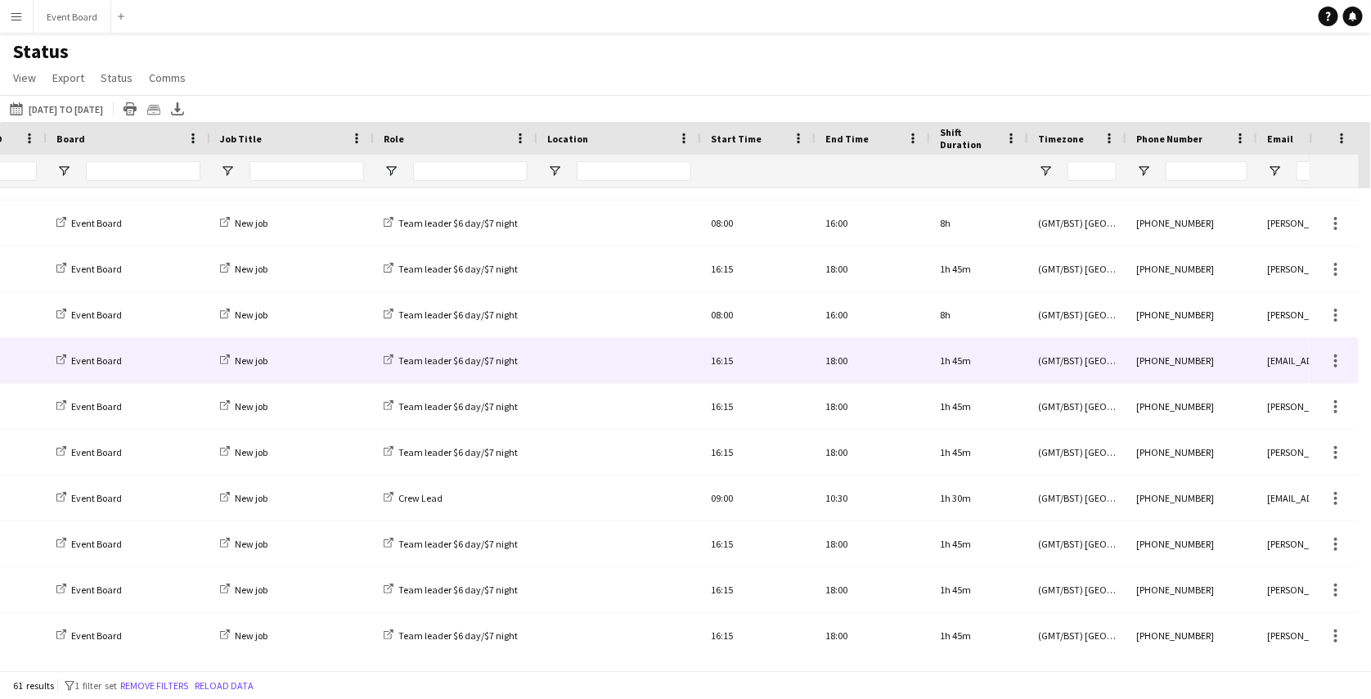
scroll to position [0, 1294]
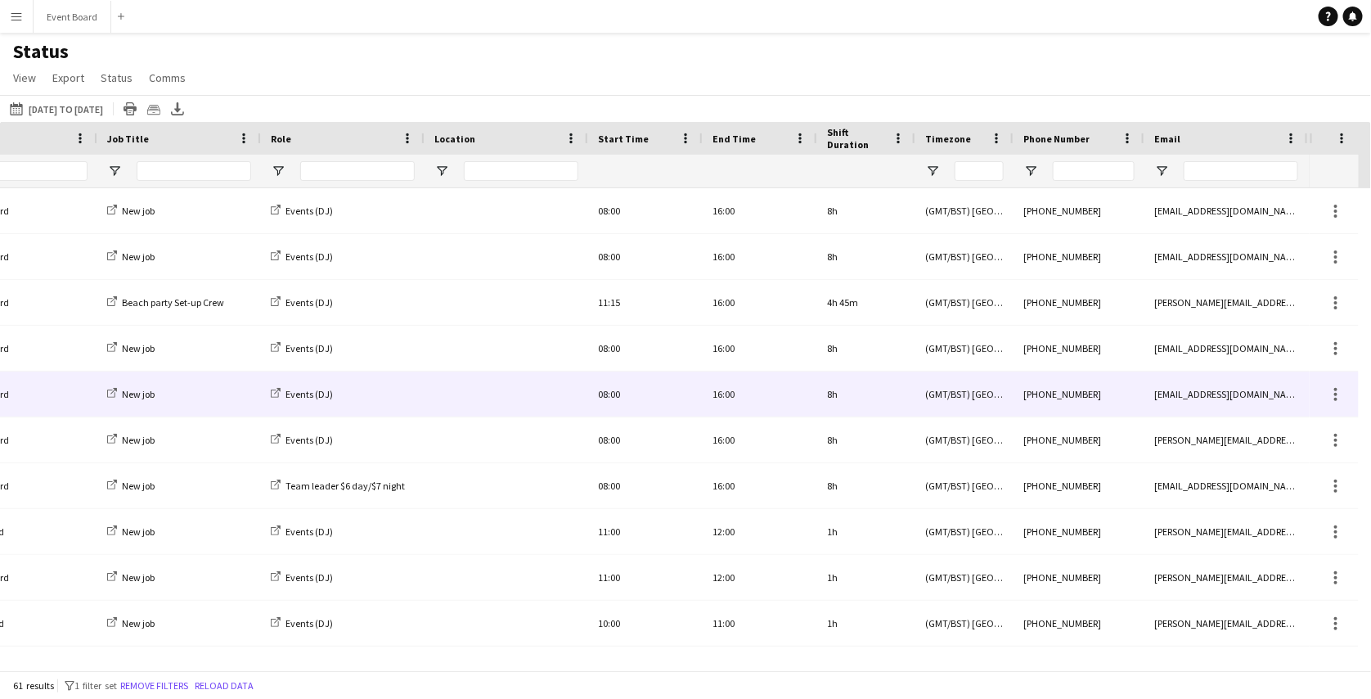
click at [641, 393] on div "08:00" at bounding box center [645, 393] width 115 height 45
click at [704, 401] on div "16:00" at bounding box center [760, 393] width 115 height 45
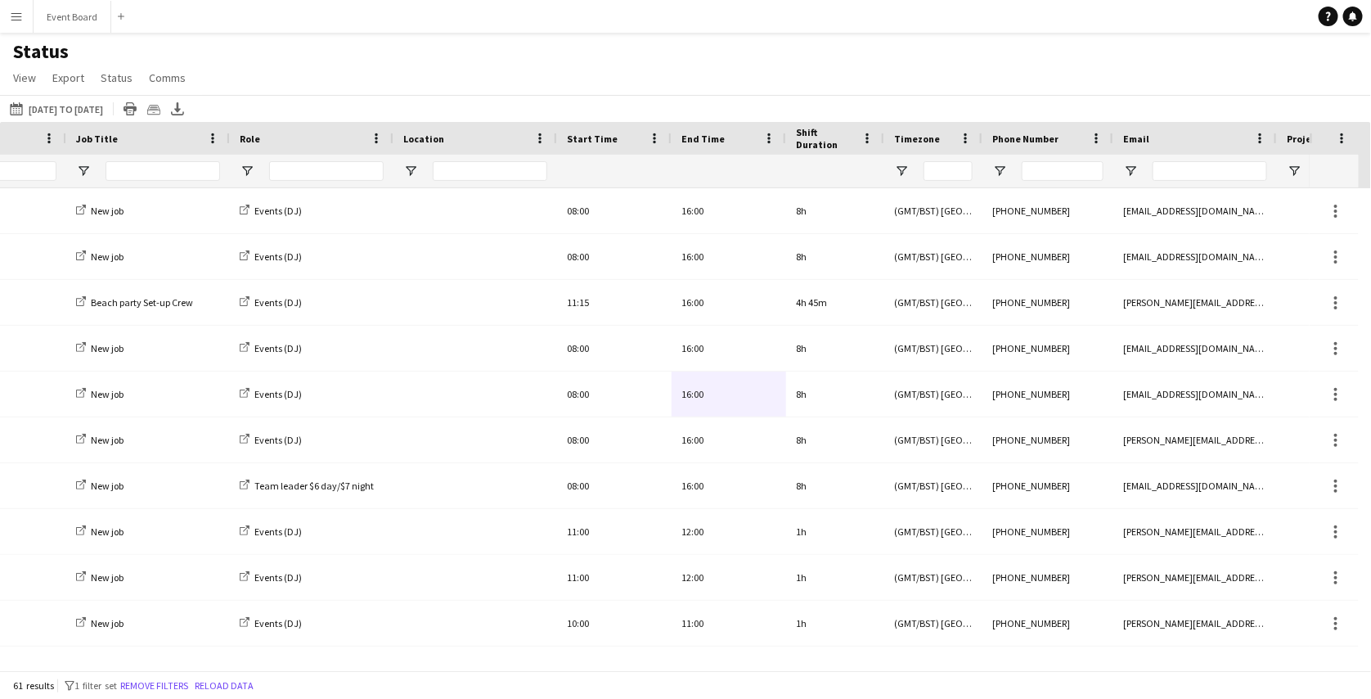
click at [16, 16] on app-icon "Menu" at bounding box center [16, 16] width 13 height 13
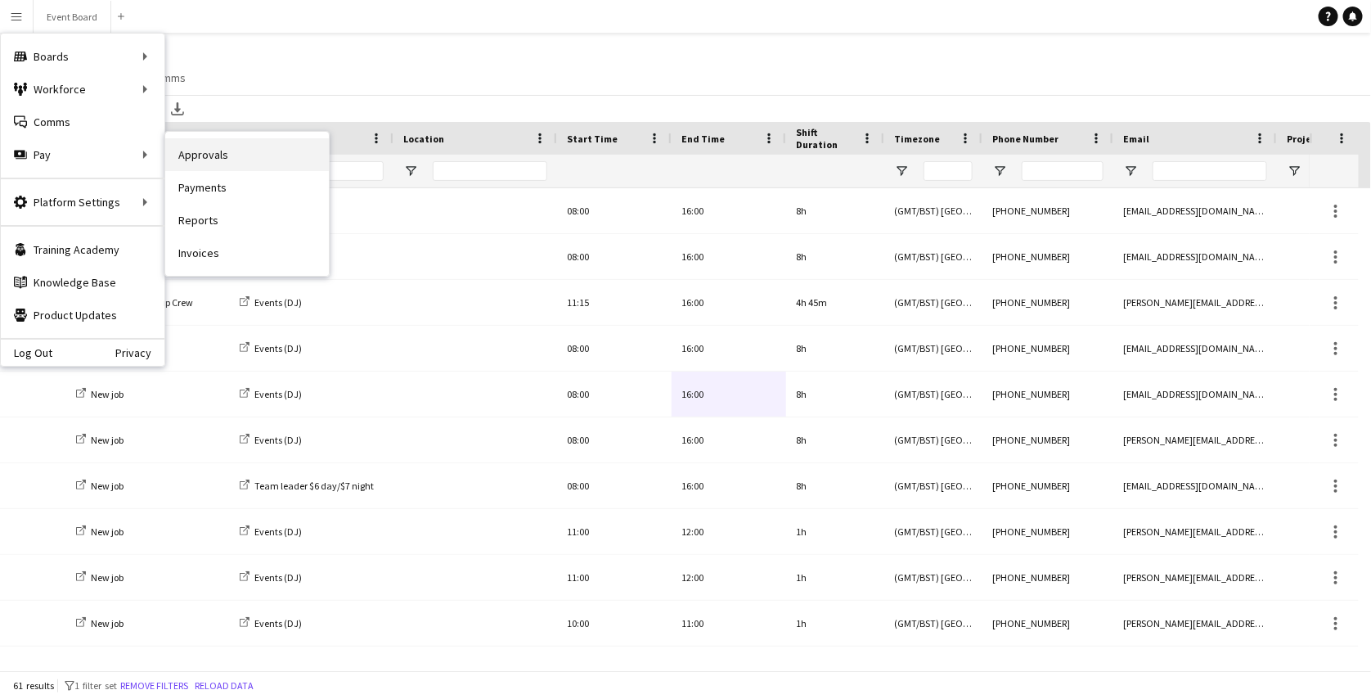
click at [211, 150] on link "Approvals" at bounding box center [247, 154] width 164 height 33
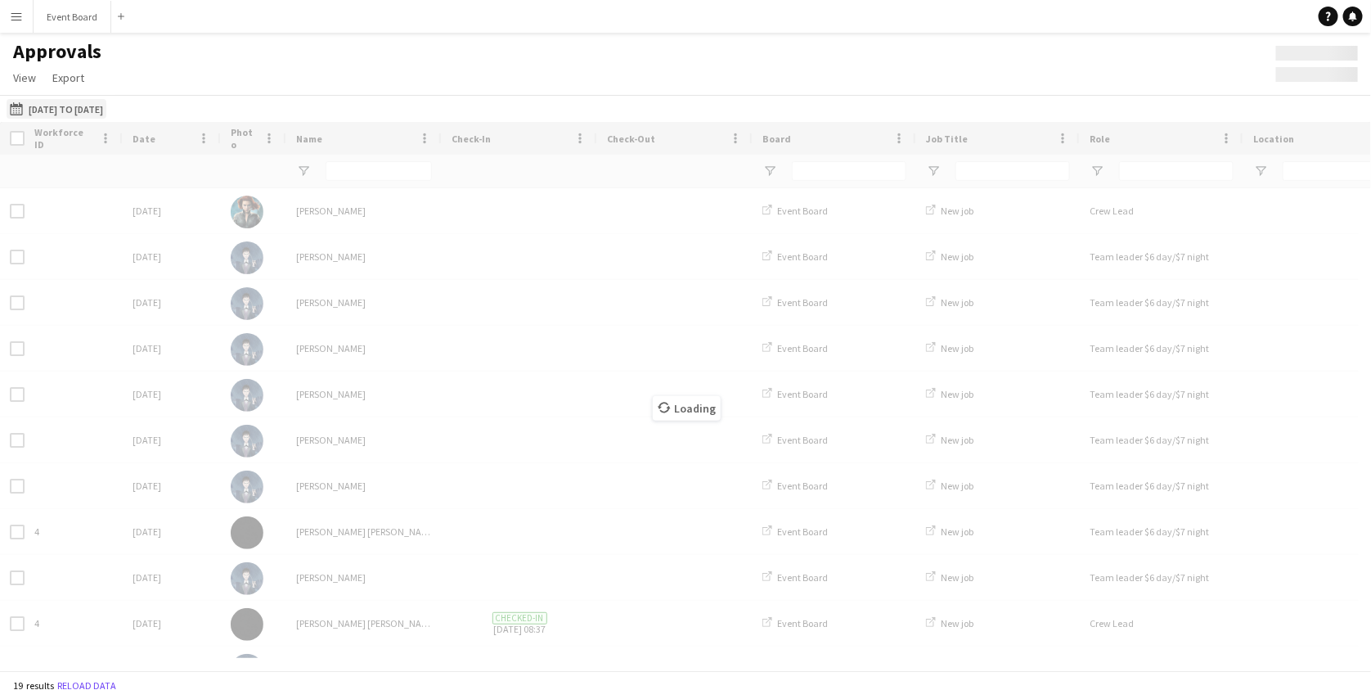
type input "****"
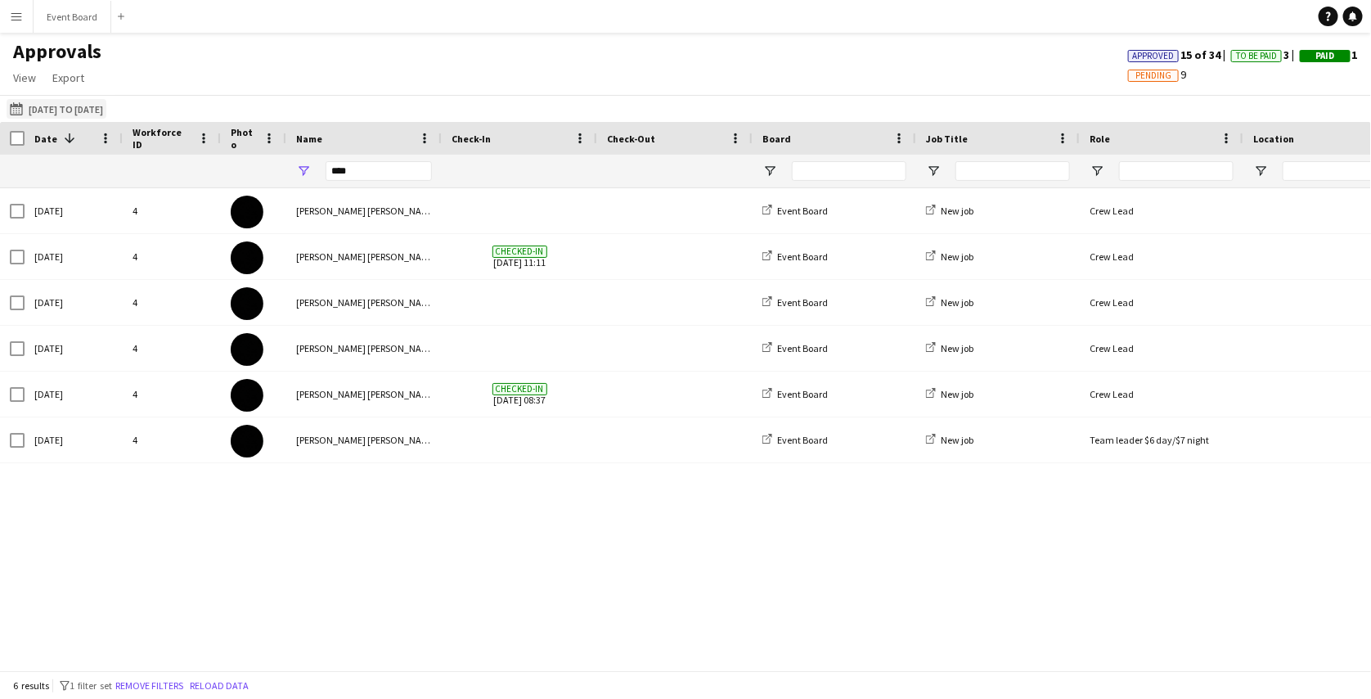
click at [96, 110] on button "[DATE] to [DATE] [DATE] to [DATE]" at bounding box center [57, 109] width 100 height 20
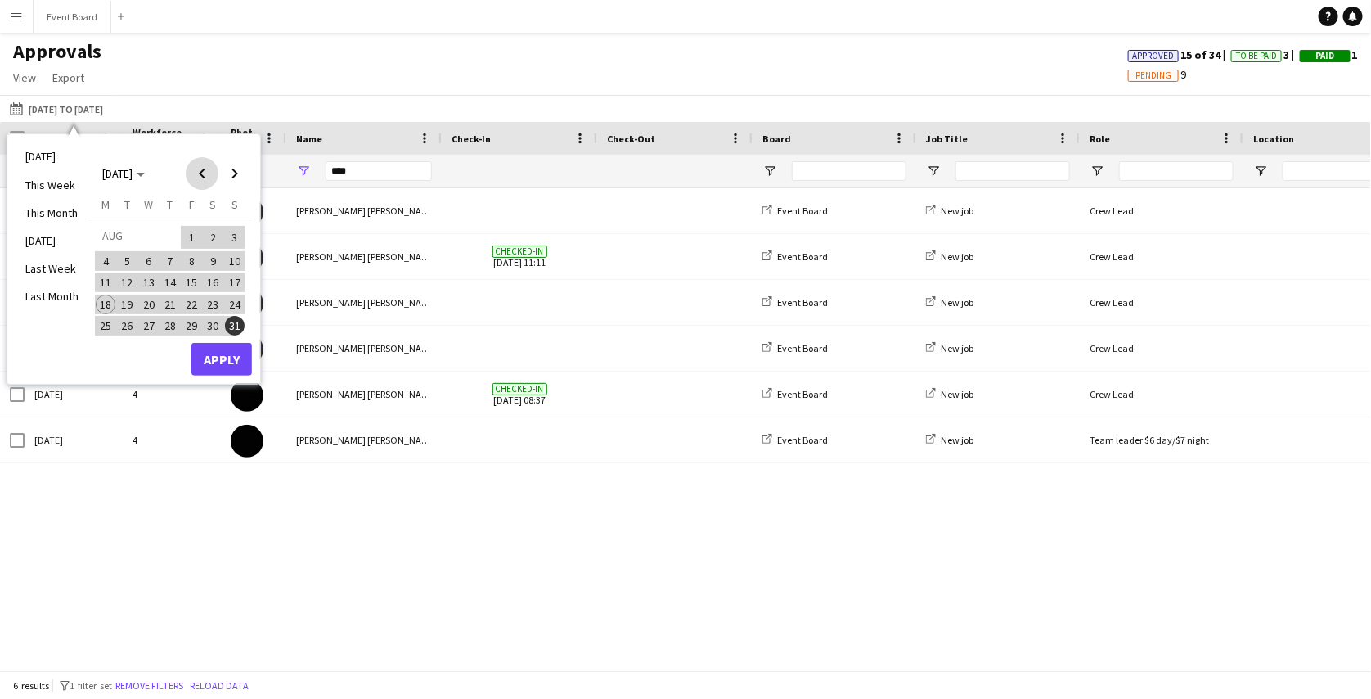
click at [201, 177] on span "Previous month" at bounding box center [202, 173] width 33 height 33
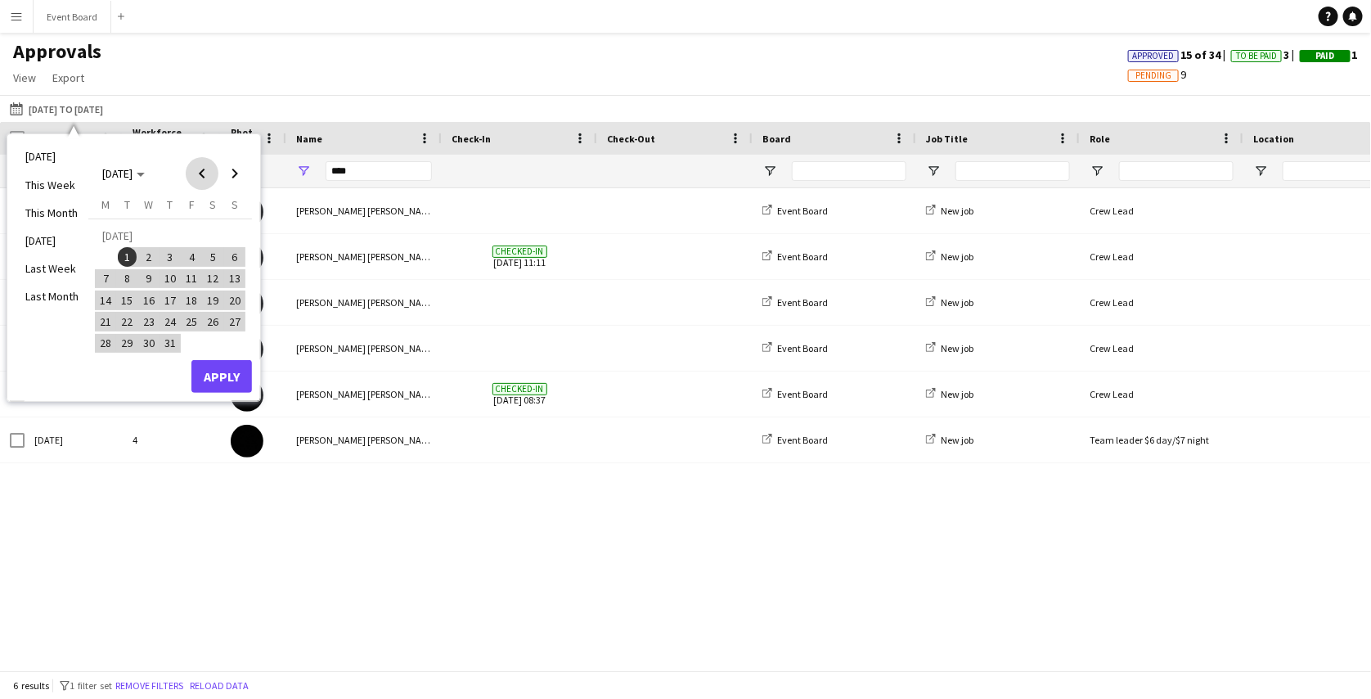
click at [201, 177] on span "Previous month" at bounding box center [202, 173] width 33 height 33
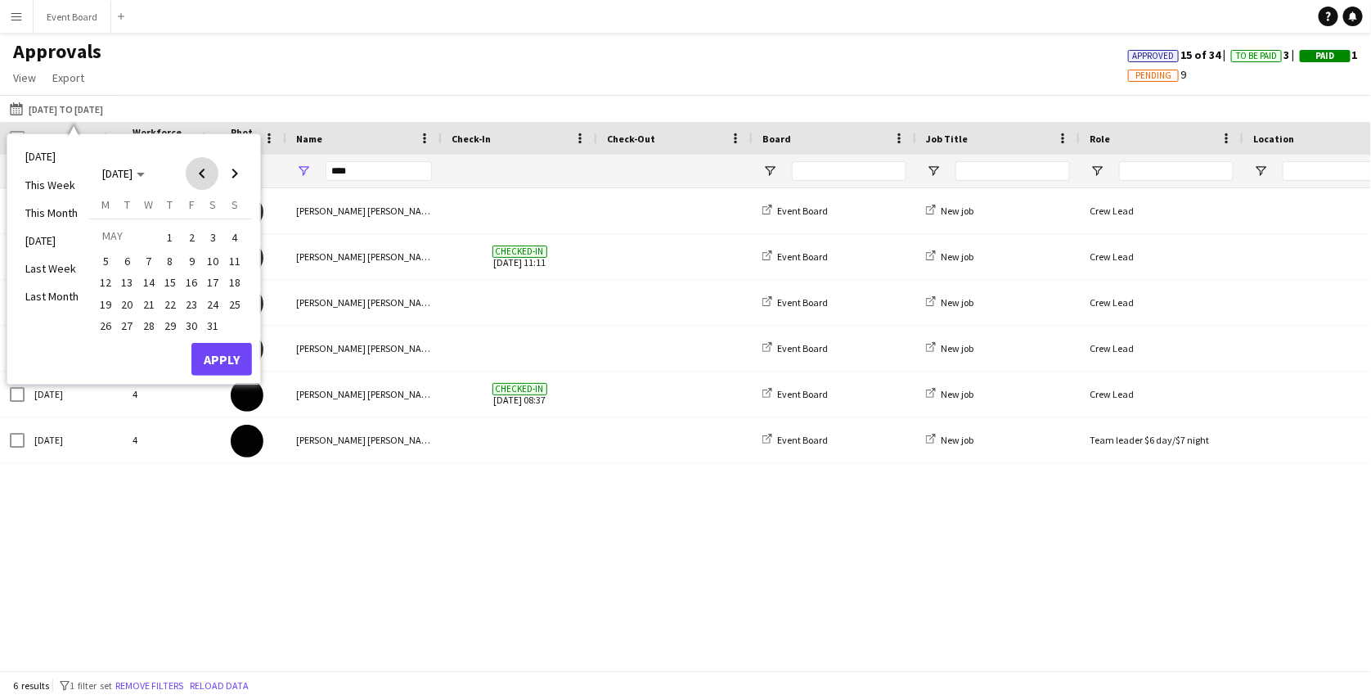
click at [201, 177] on span "Previous month" at bounding box center [202, 173] width 33 height 33
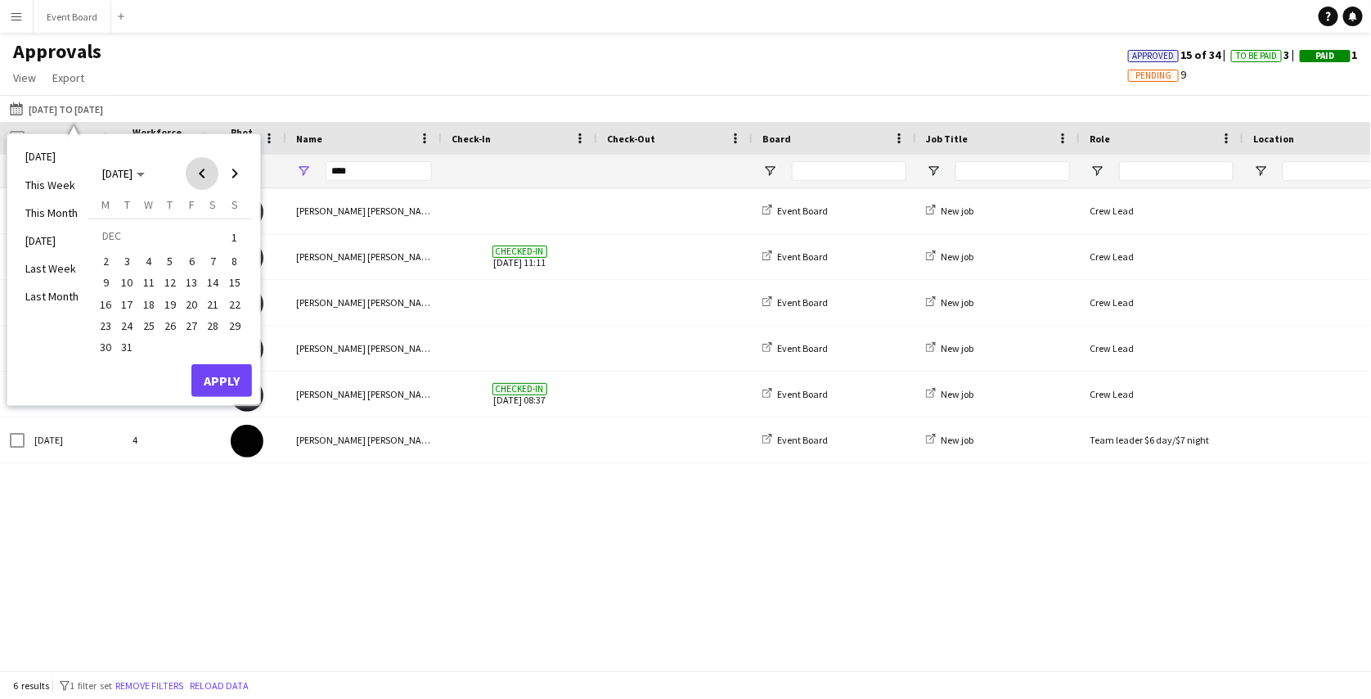
click at [201, 177] on span "Previous month" at bounding box center [202, 173] width 33 height 33
click at [192, 236] on span "1" at bounding box center [192, 237] width 20 height 23
click at [211, 316] on span "30" at bounding box center [214, 326] width 20 height 20
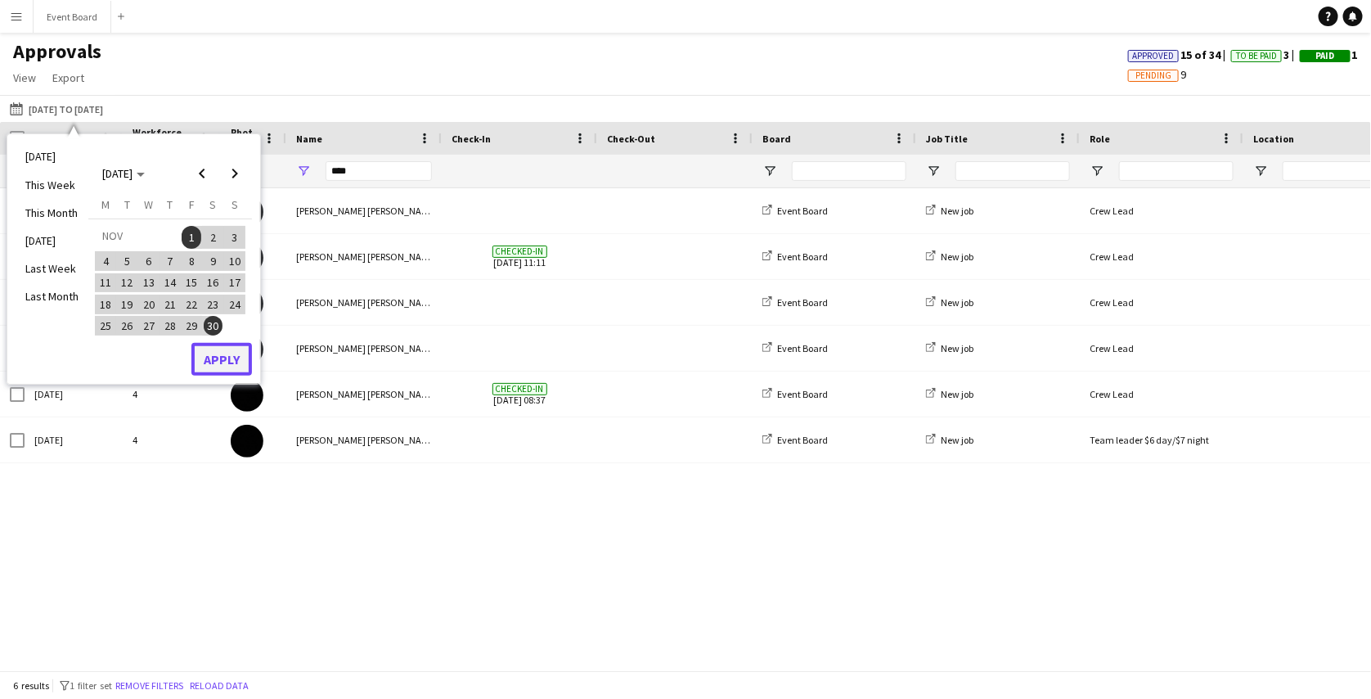
click at [227, 362] on button "Apply" at bounding box center [221, 359] width 61 height 33
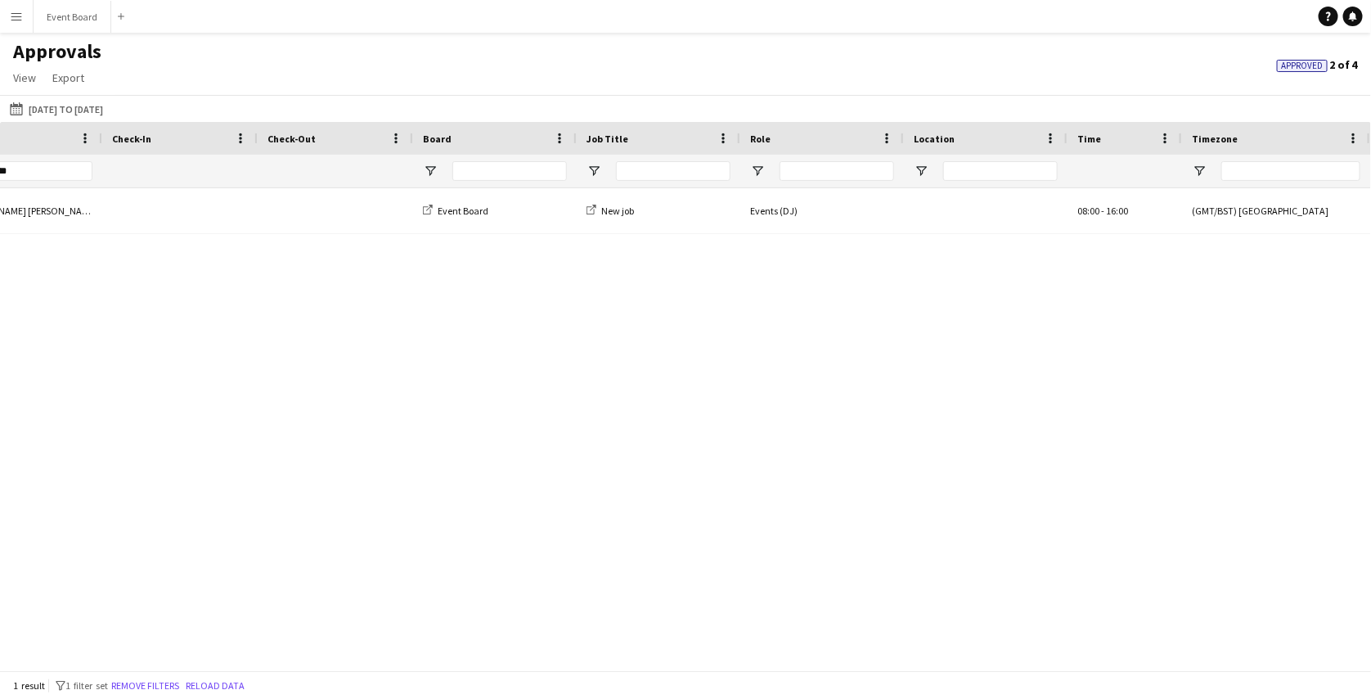
scroll to position [0, 340]
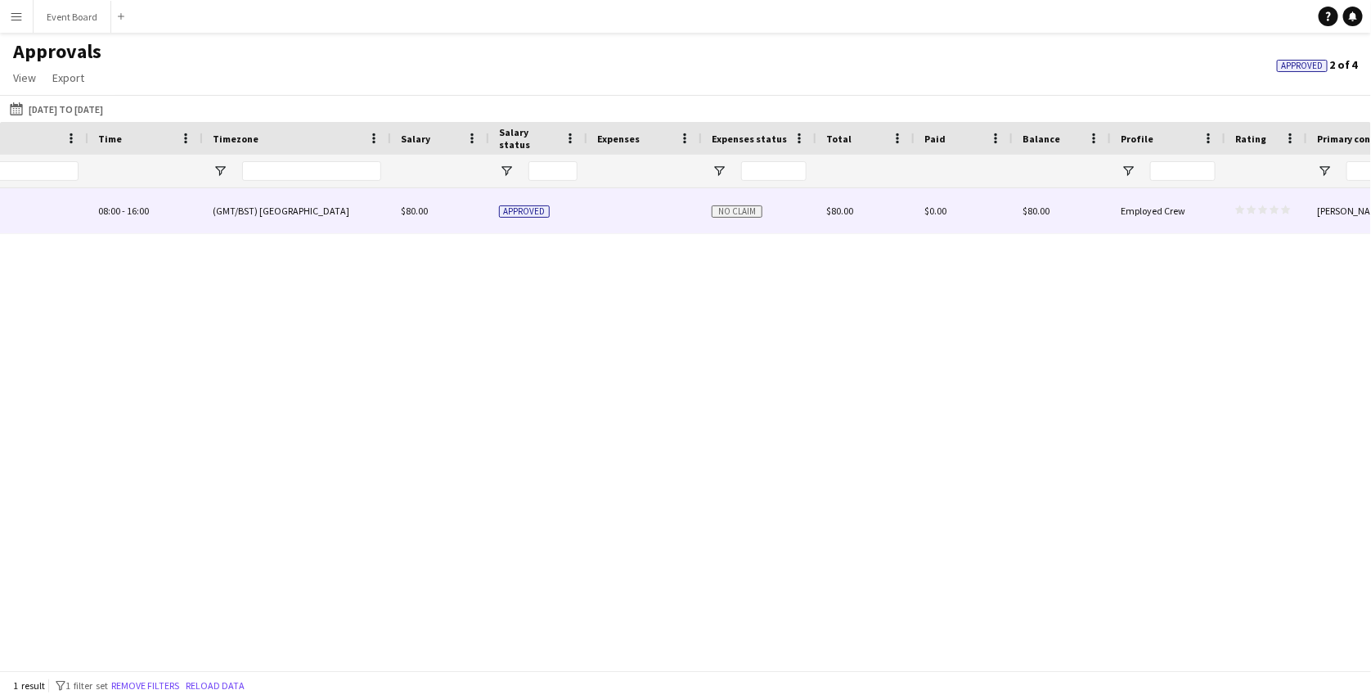
click at [605, 196] on div at bounding box center [644, 210] width 115 height 45
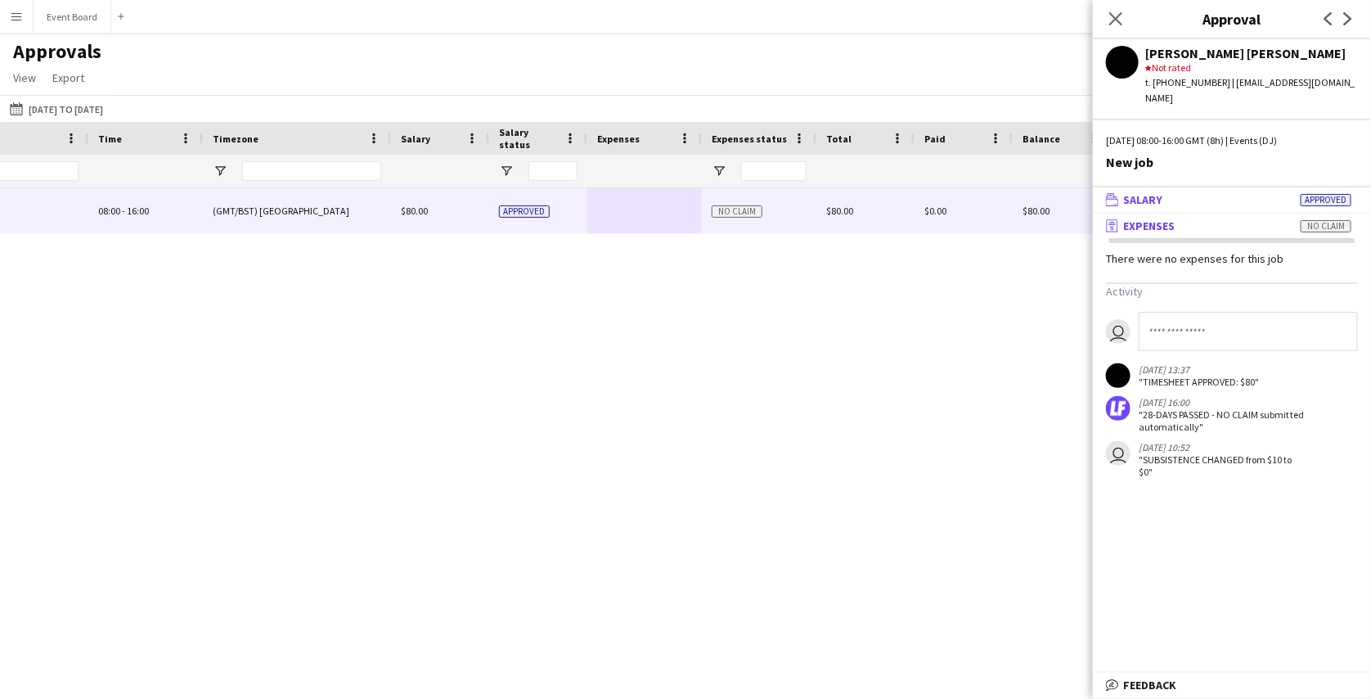
click at [1216, 192] on mat-panel-title "wallet Salary Approved" at bounding box center [1229, 199] width 272 height 15
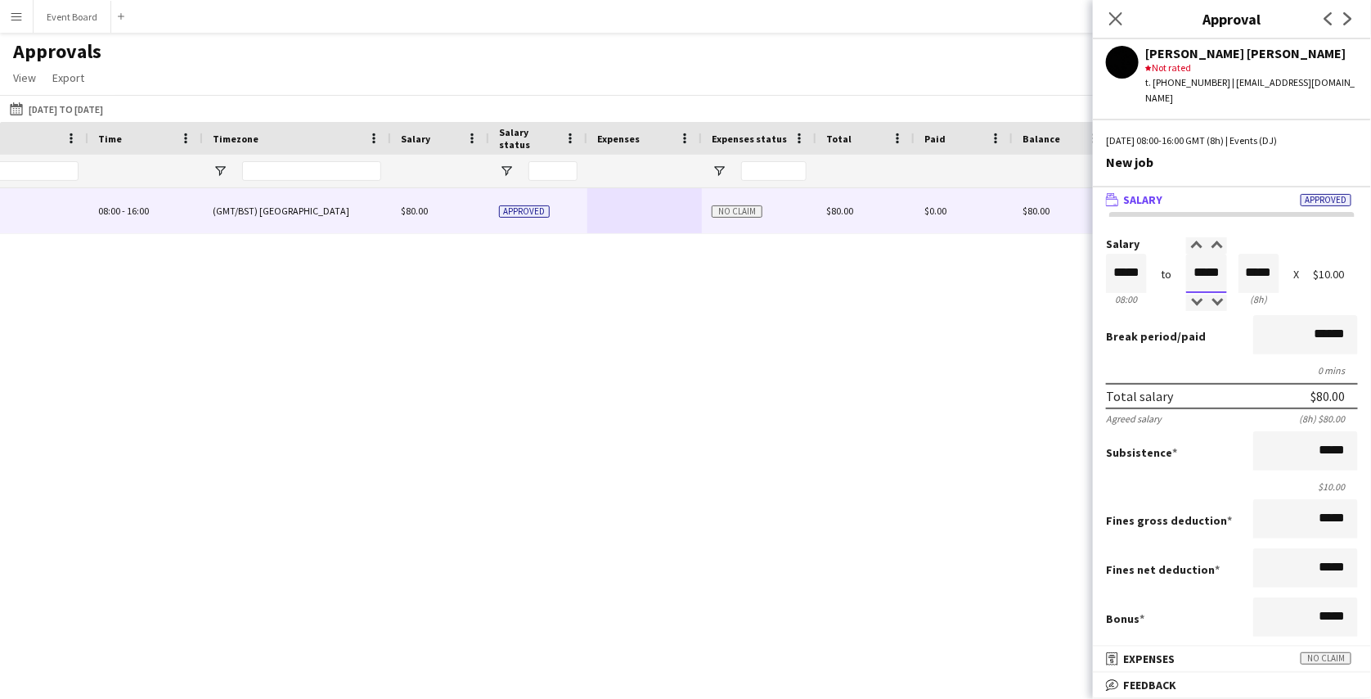
click at [1204, 259] on input "*****" at bounding box center [1206, 273] width 41 height 39
type input "*****"
click at [1193, 295] on div at bounding box center [1196, 303] width 20 height 16
type input "*****"
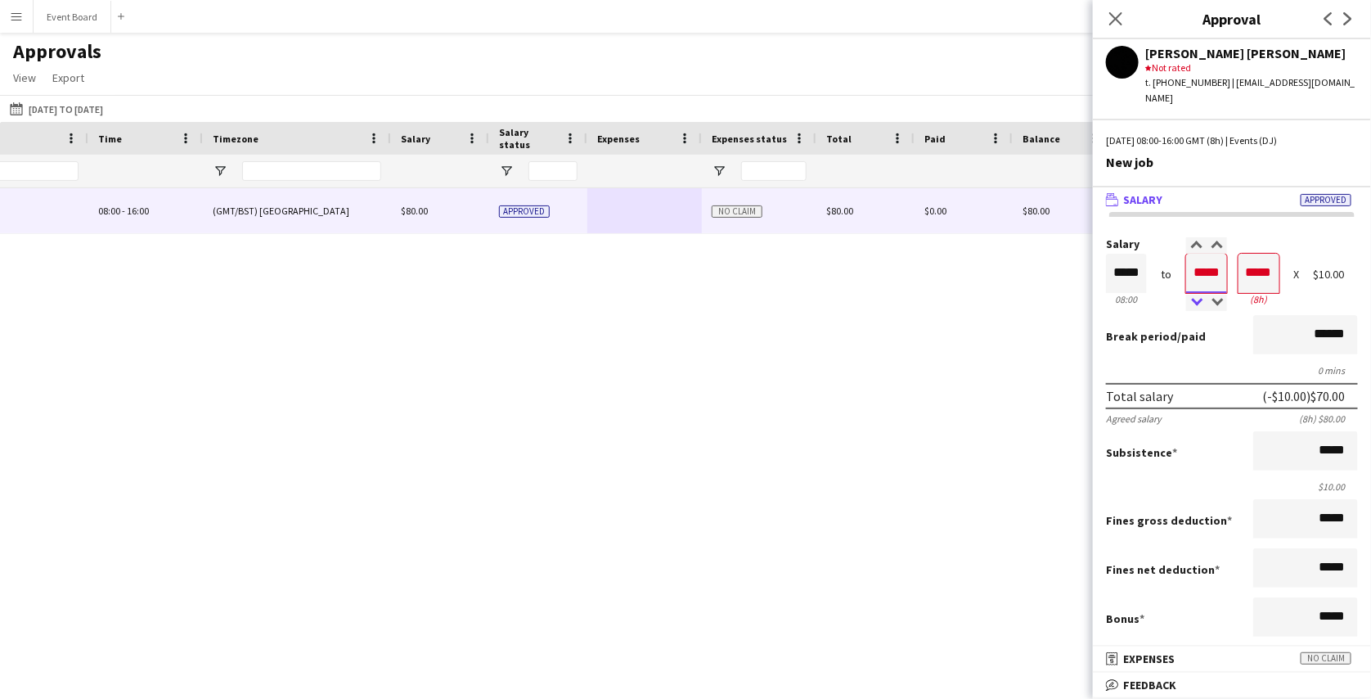
type input "*****"
click at [1193, 295] on div at bounding box center [1196, 303] width 20 height 16
click at [1203, 383] on div "Total salary (-$20.00) $60.00" at bounding box center [1232, 396] width 252 height 26
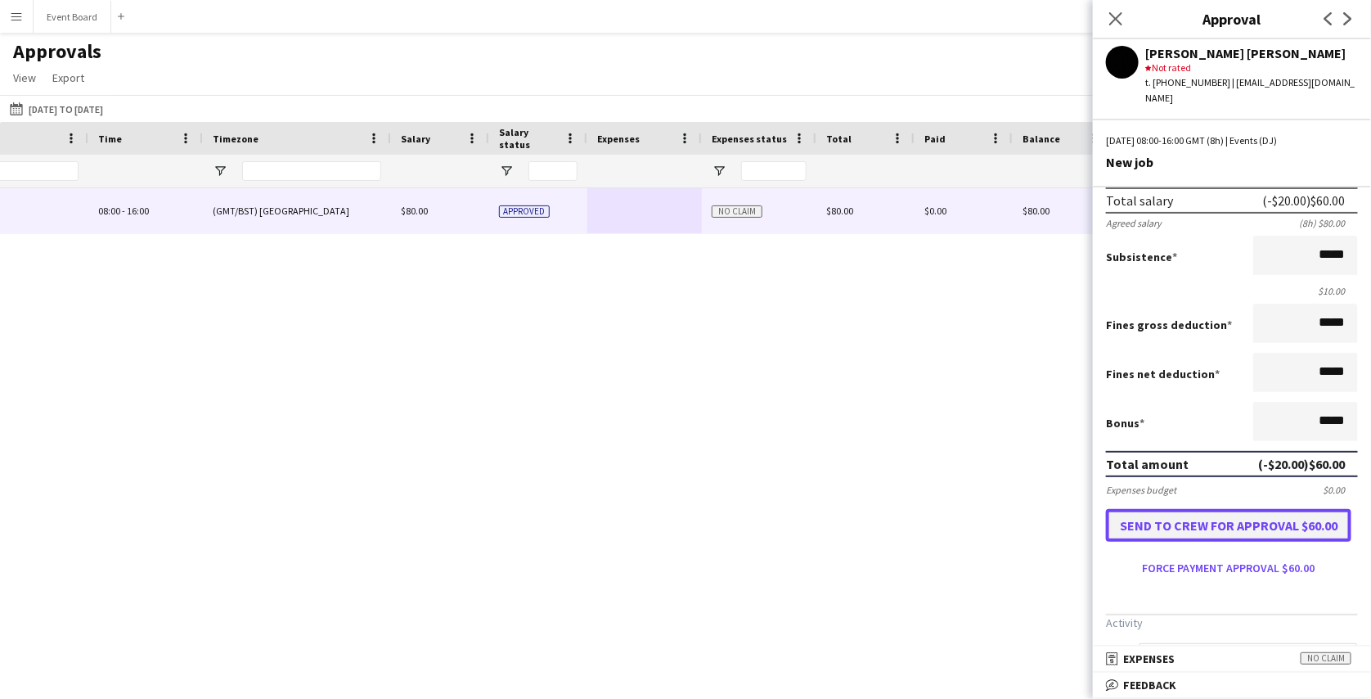
click at [1189, 509] on button "Send to crew for approval $60.00" at bounding box center [1228, 525] width 245 height 33
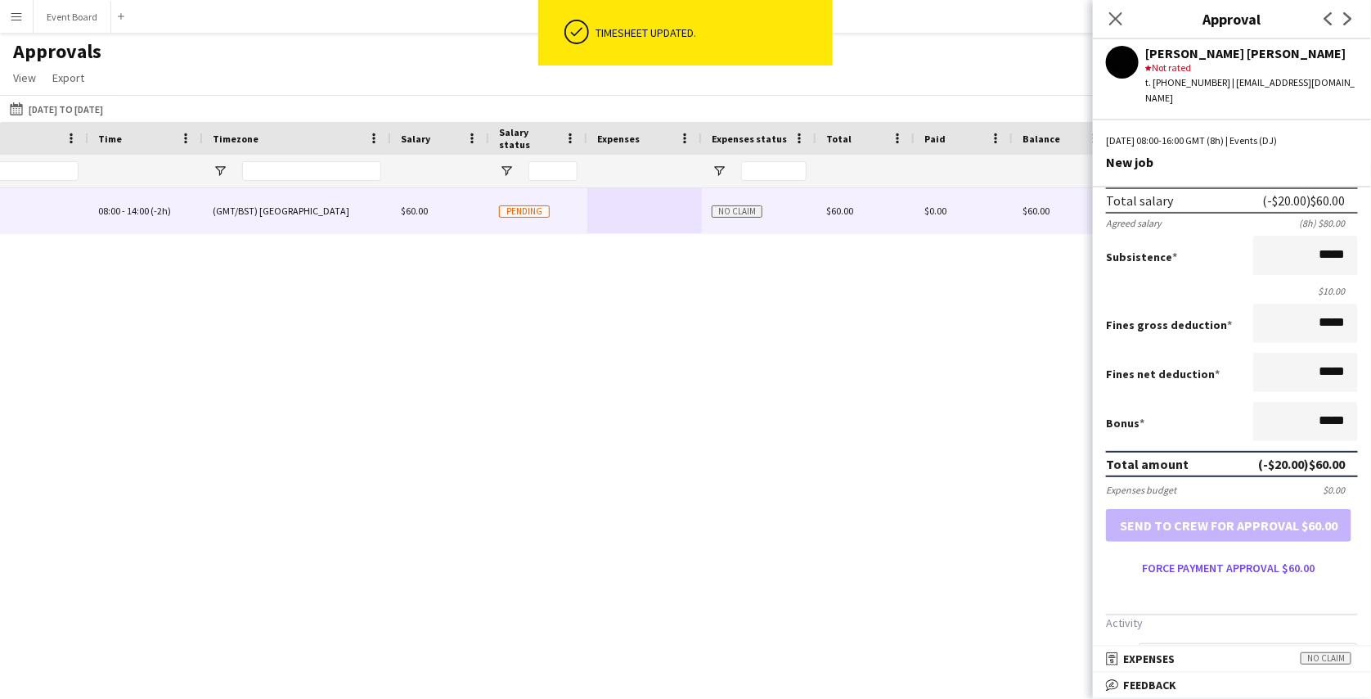
click at [910, 479] on div "Events (DJ) 08:00 - 14:00 (-2h) (GMT/BST) [GEOGRAPHIC_DATA] $60.00 Pending No c…" at bounding box center [685, 423] width 1371 height 470
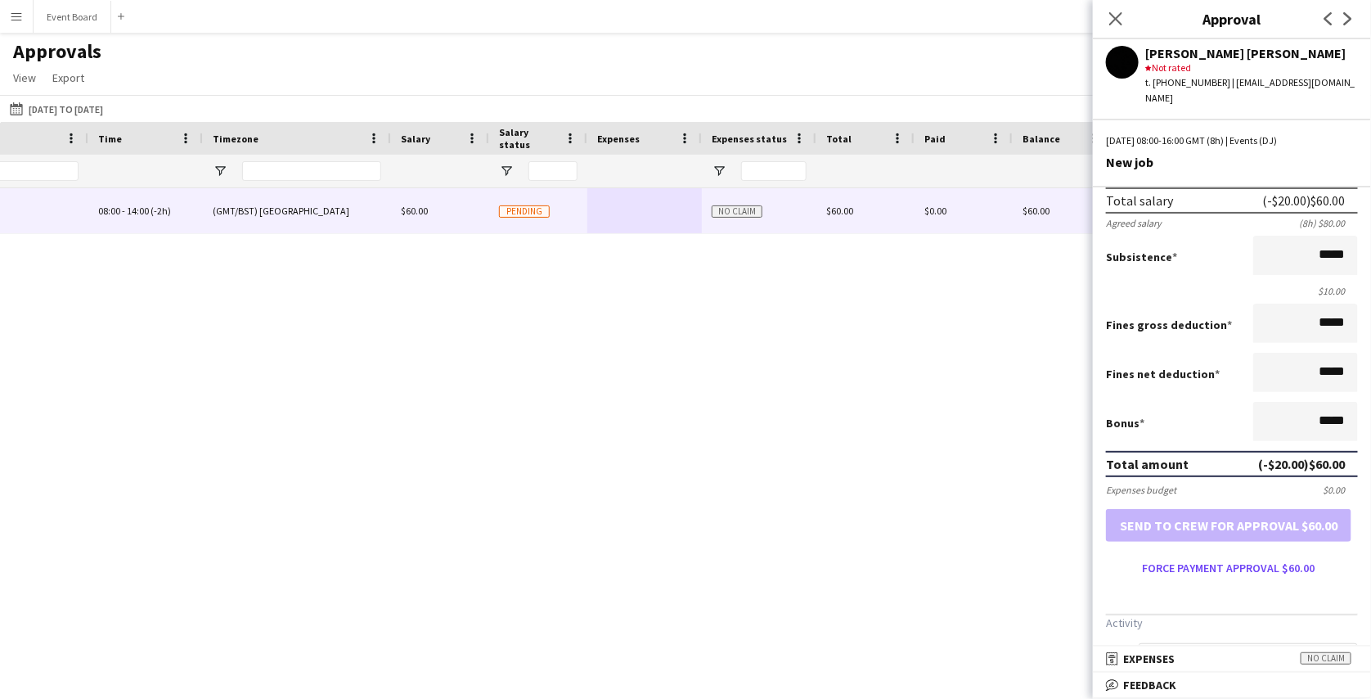
click at [11, 12] on app-icon "Menu" at bounding box center [16, 16] width 13 height 13
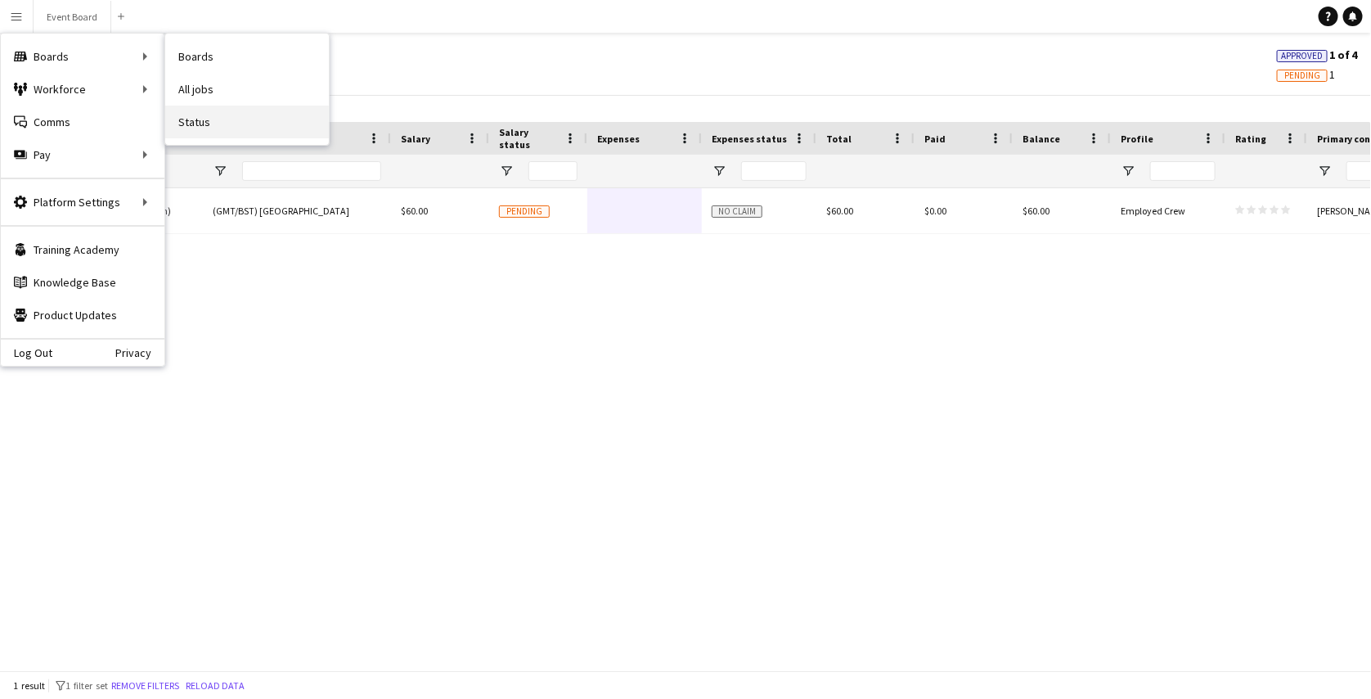
click at [199, 125] on link "Status" at bounding box center [247, 122] width 164 height 33
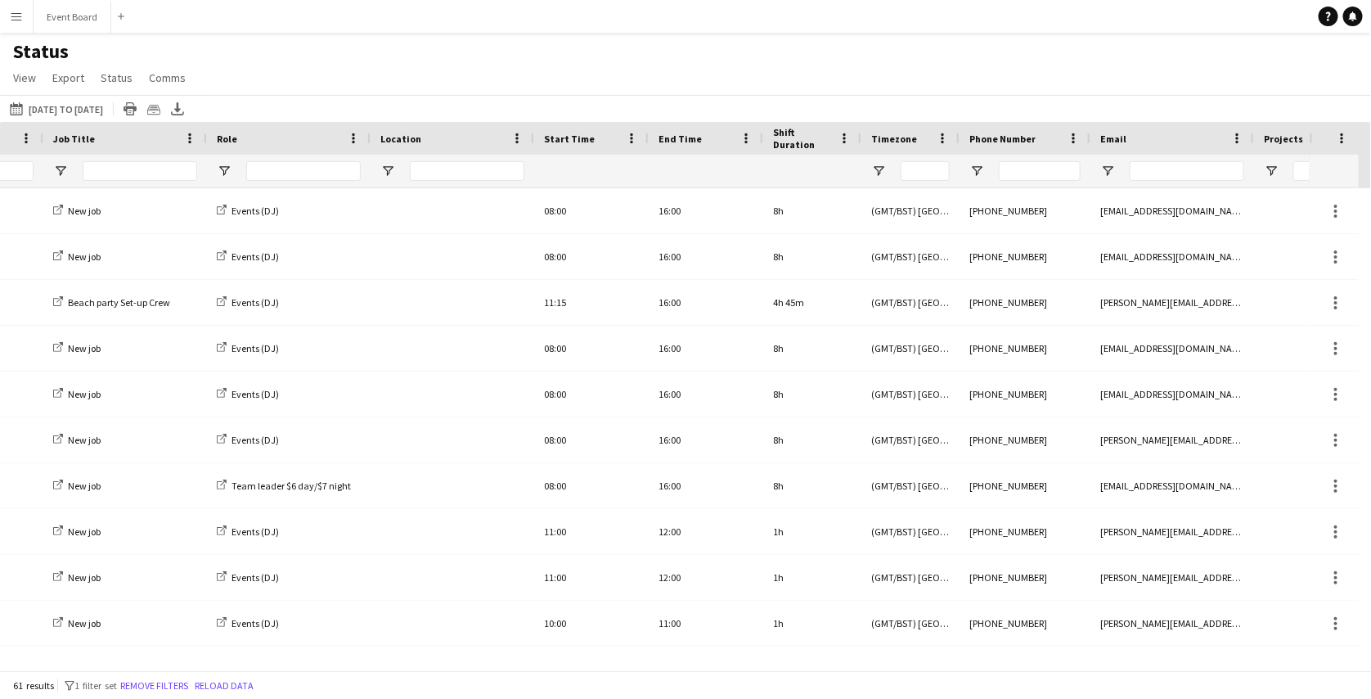
click at [11, 10] on app-icon "Menu" at bounding box center [16, 16] width 13 height 13
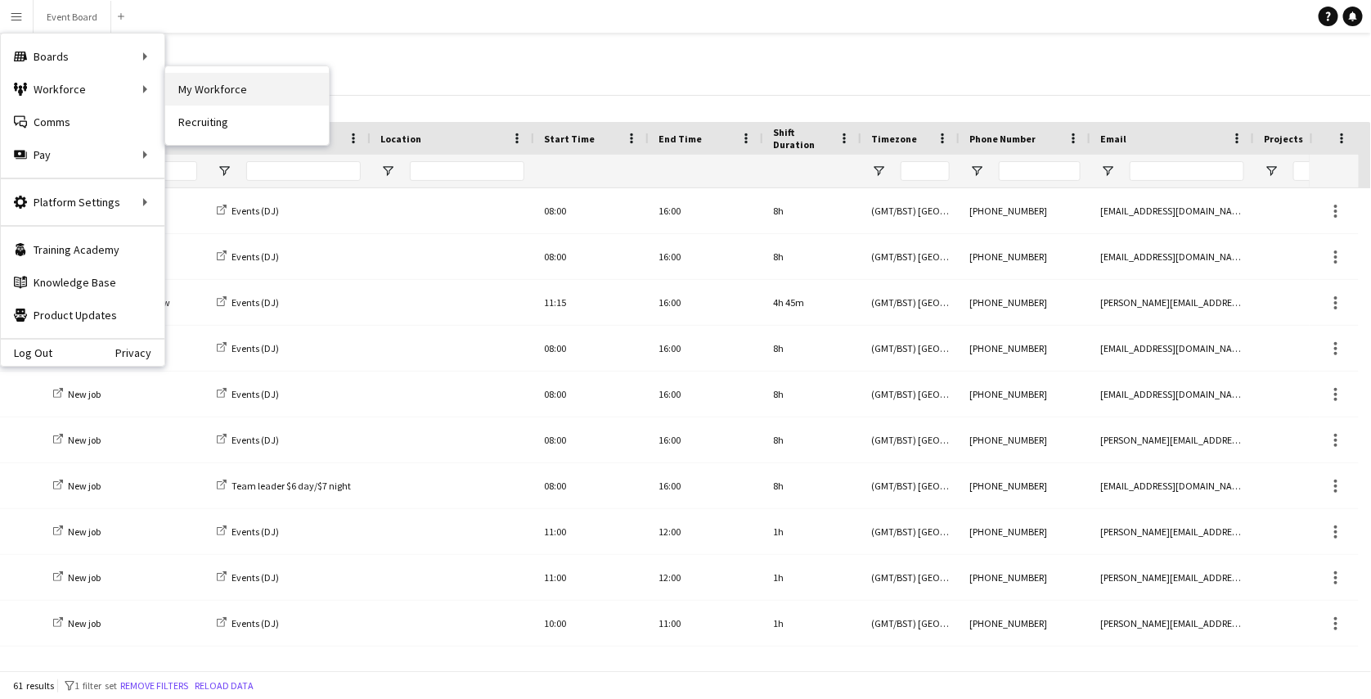
click at [201, 91] on link "My Workforce" at bounding box center [247, 89] width 164 height 33
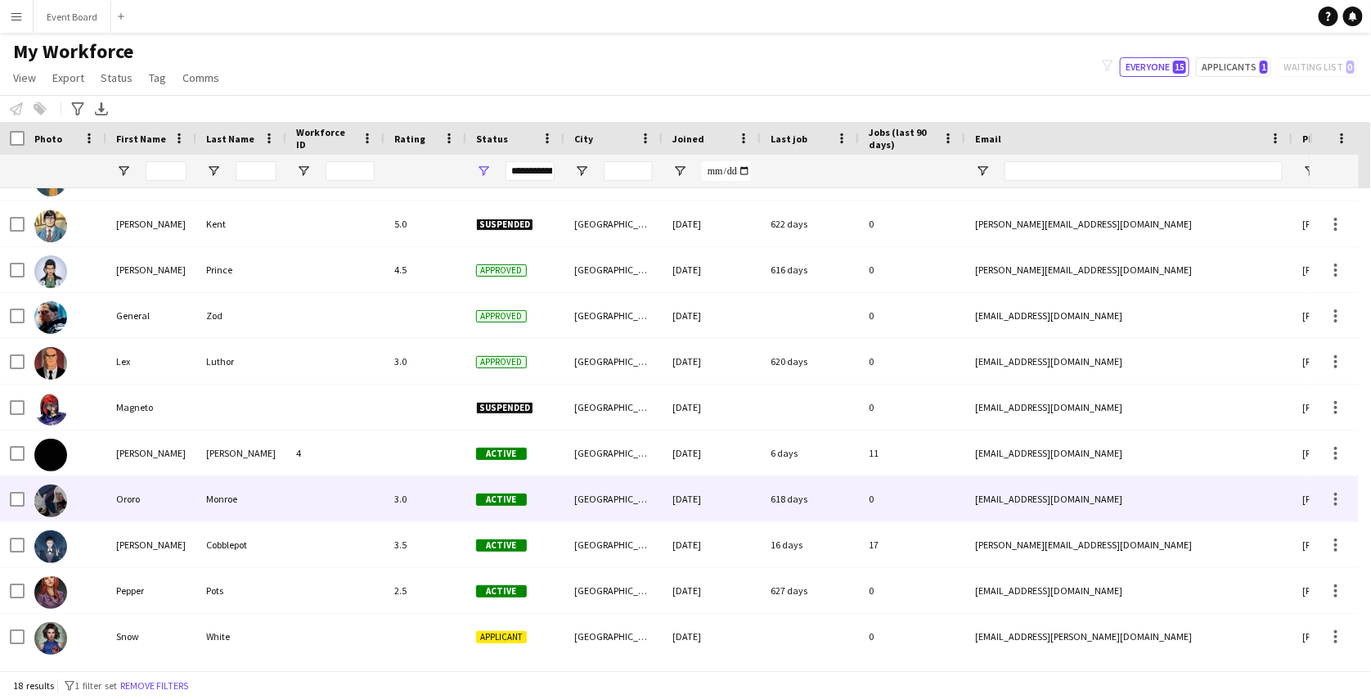
scroll to position [248, 0]
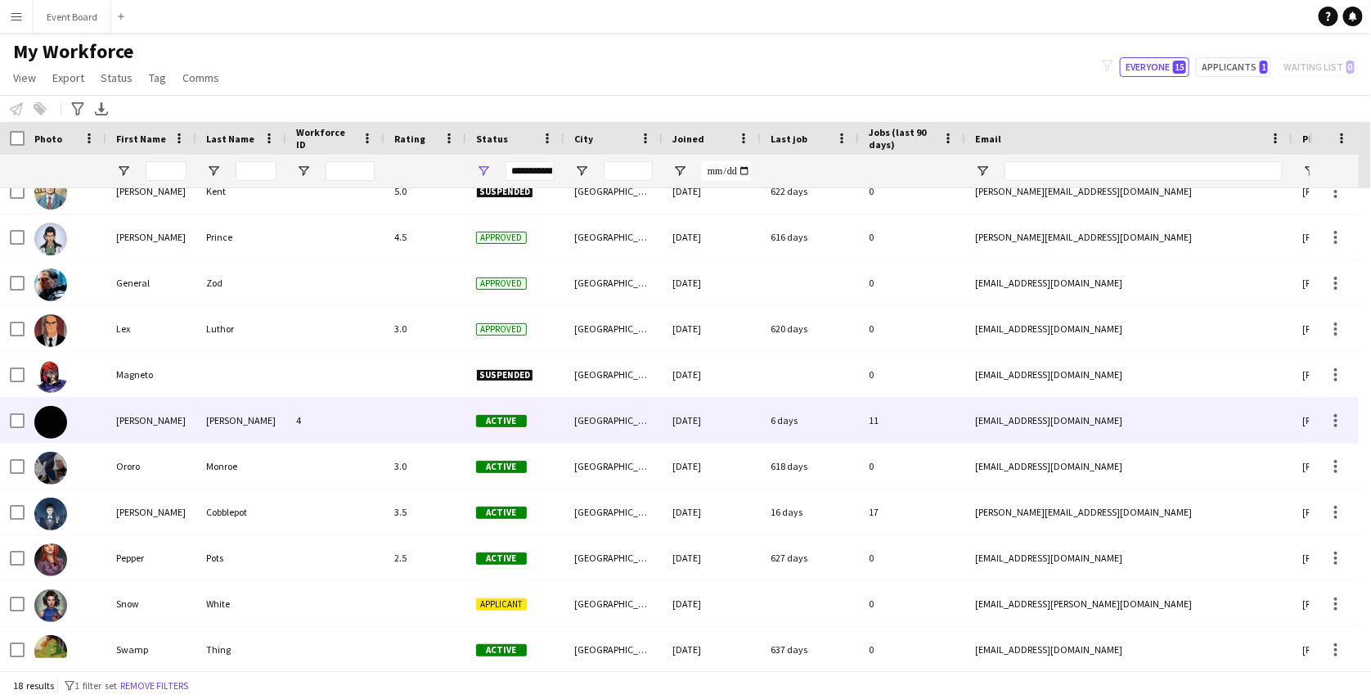
click at [398, 425] on div at bounding box center [425, 420] width 82 height 45
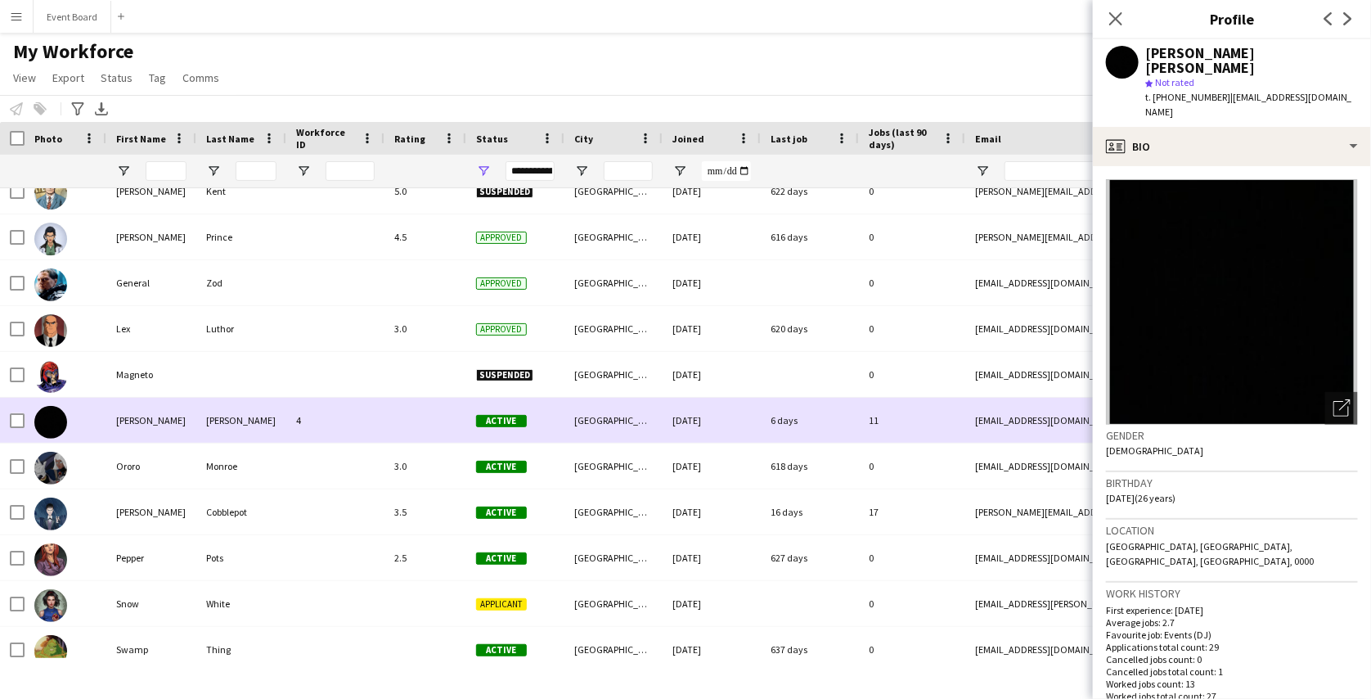
click at [418, 423] on div at bounding box center [425, 420] width 82 height 45
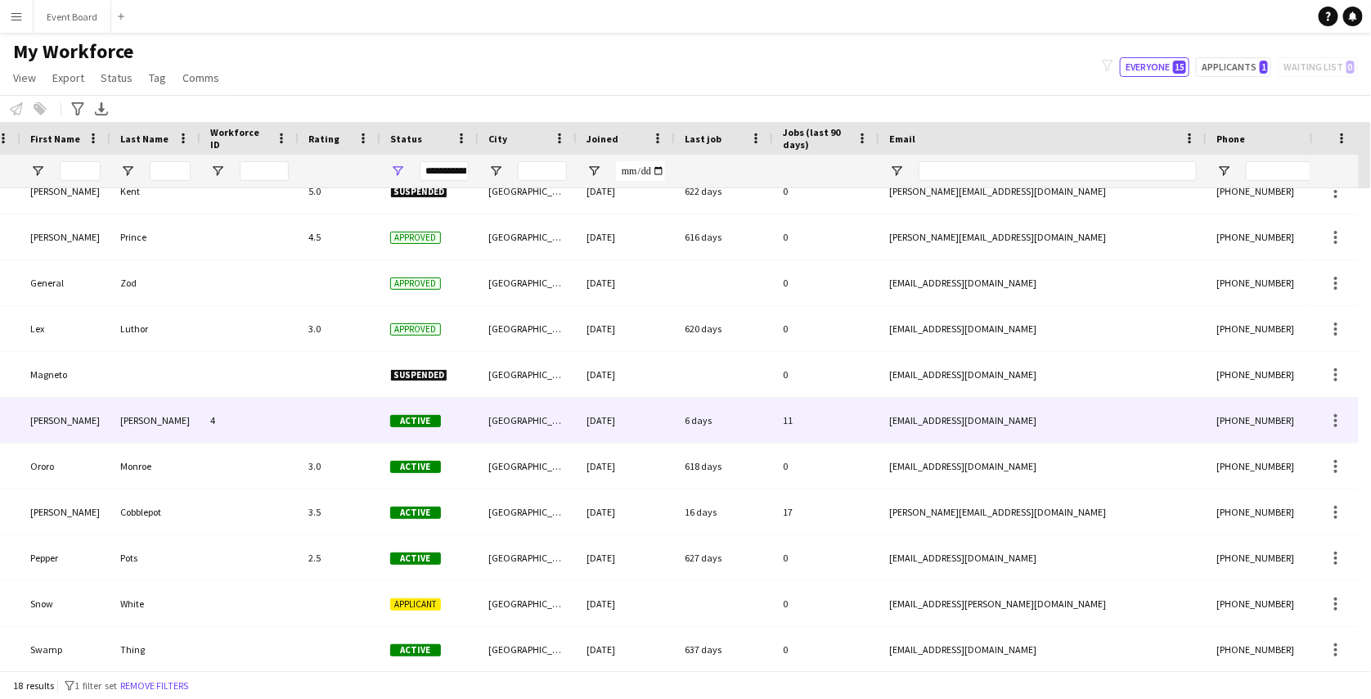
scroll to position [0, 97]
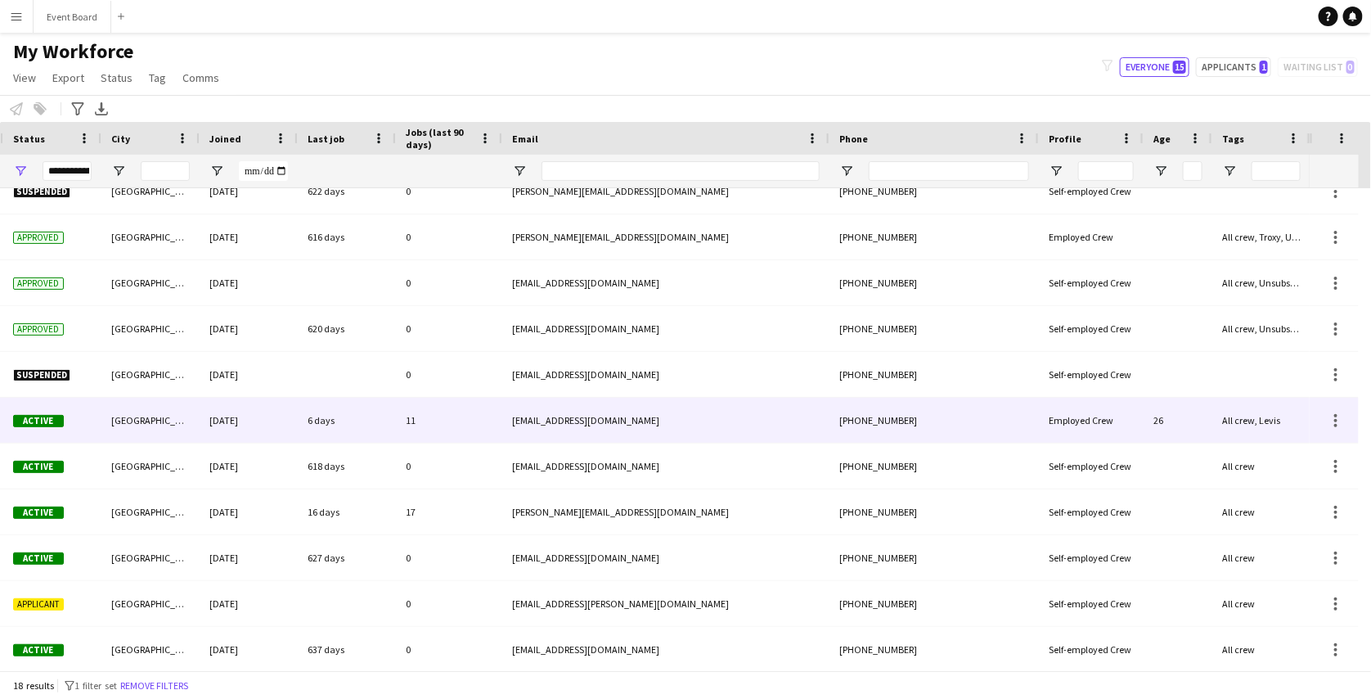
click at [406, 425] on div "11" at bounding box center [449, 420] width 106 height 45
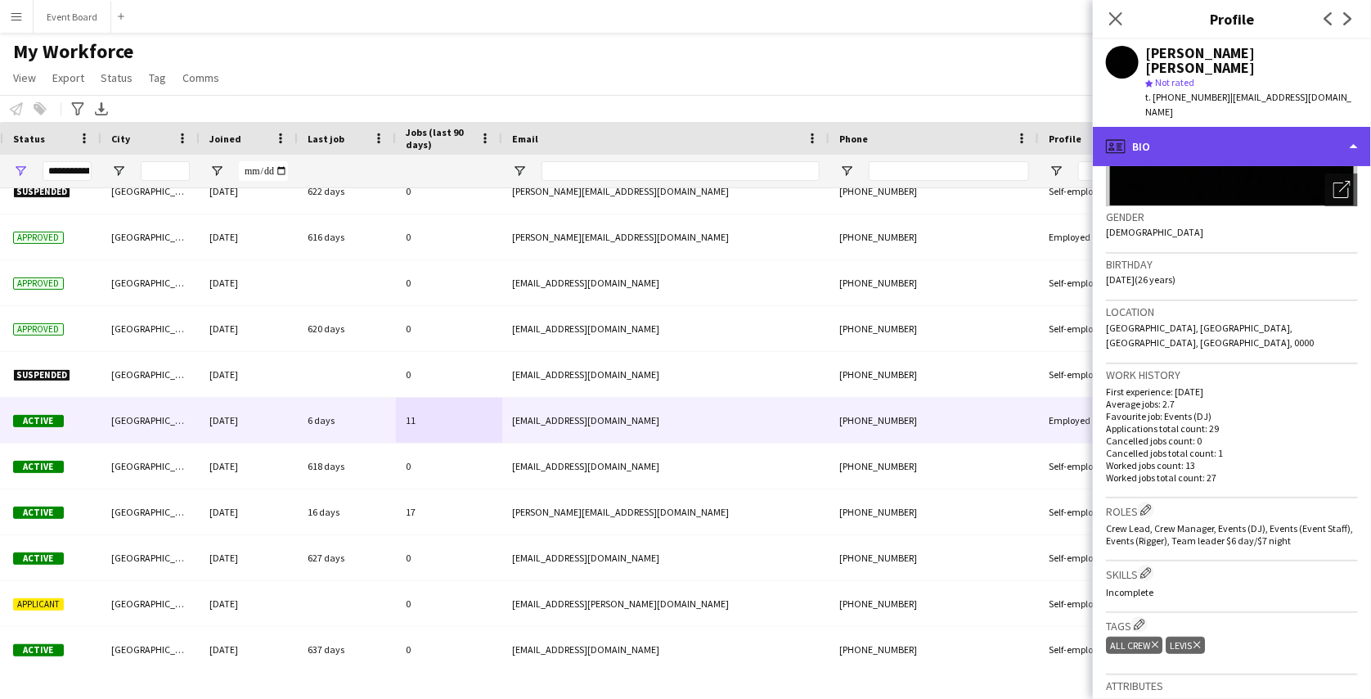
click at [1228, 127] on div "profile Bio" at bounding box center [1232, 146] width 278 height 39
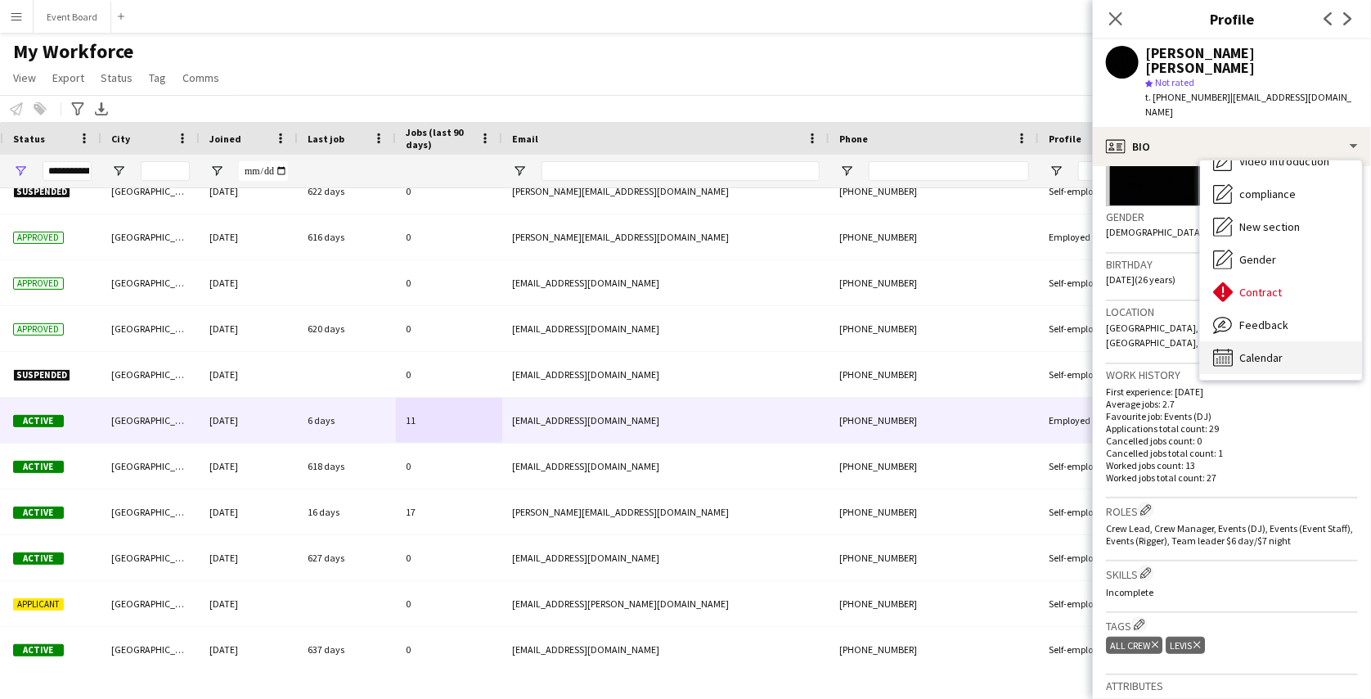
click at [1244, 341] on div "Calendar Calendar" at bounding box center [1281, 357] width 162 height 33
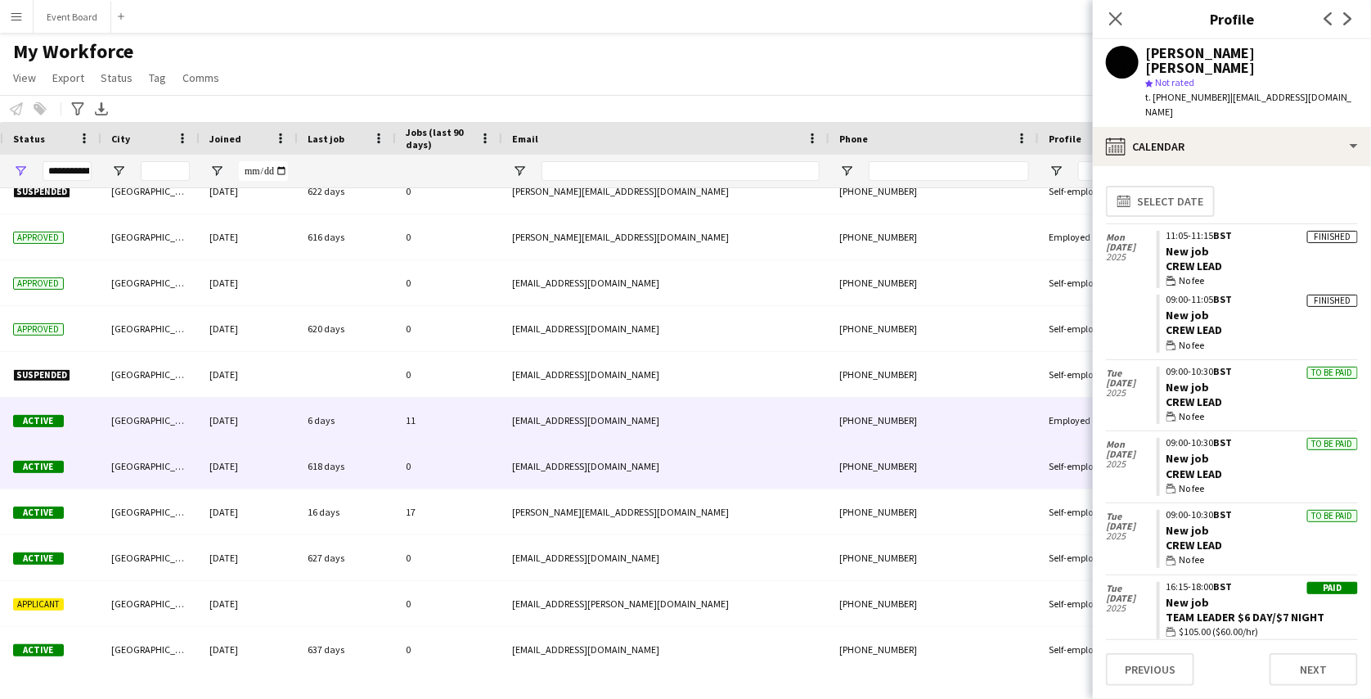
click at [417, 460] on div "0" at bounding box center [449, 465] width 106 height 45
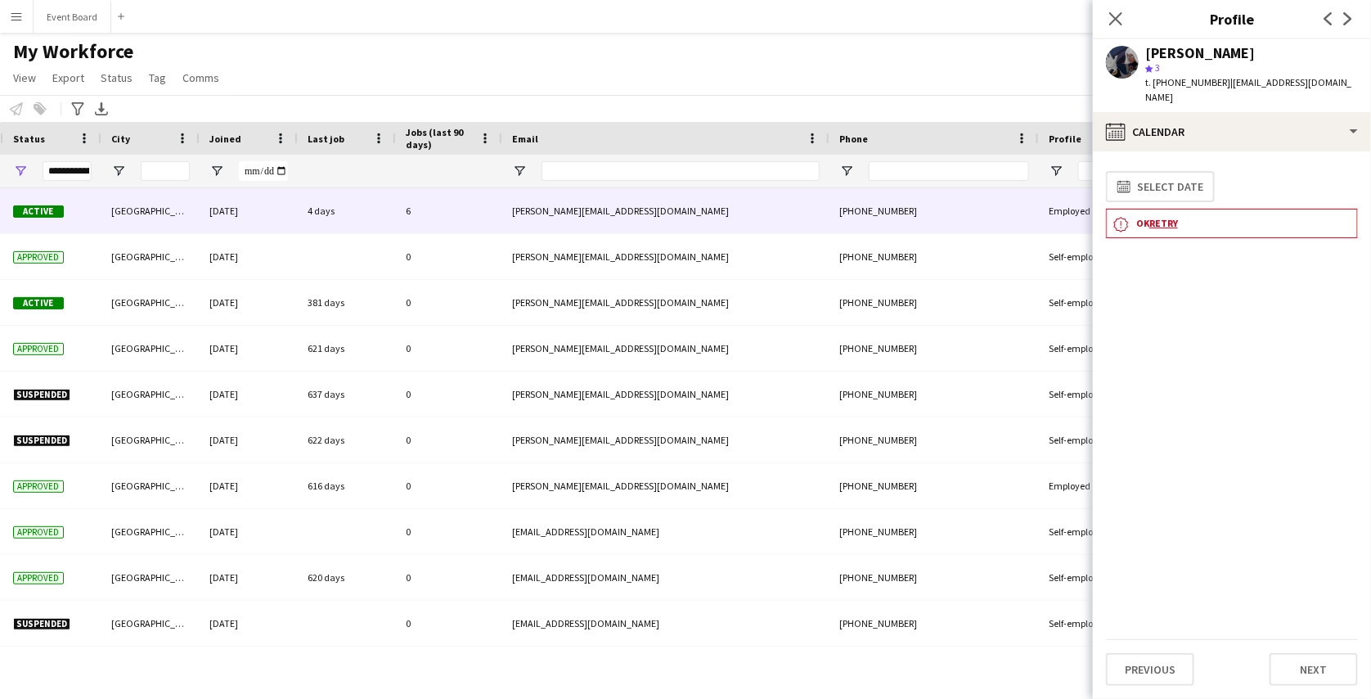
click at [460, 225] on div "6" at bounding box center [449, 210] width 106 height 45
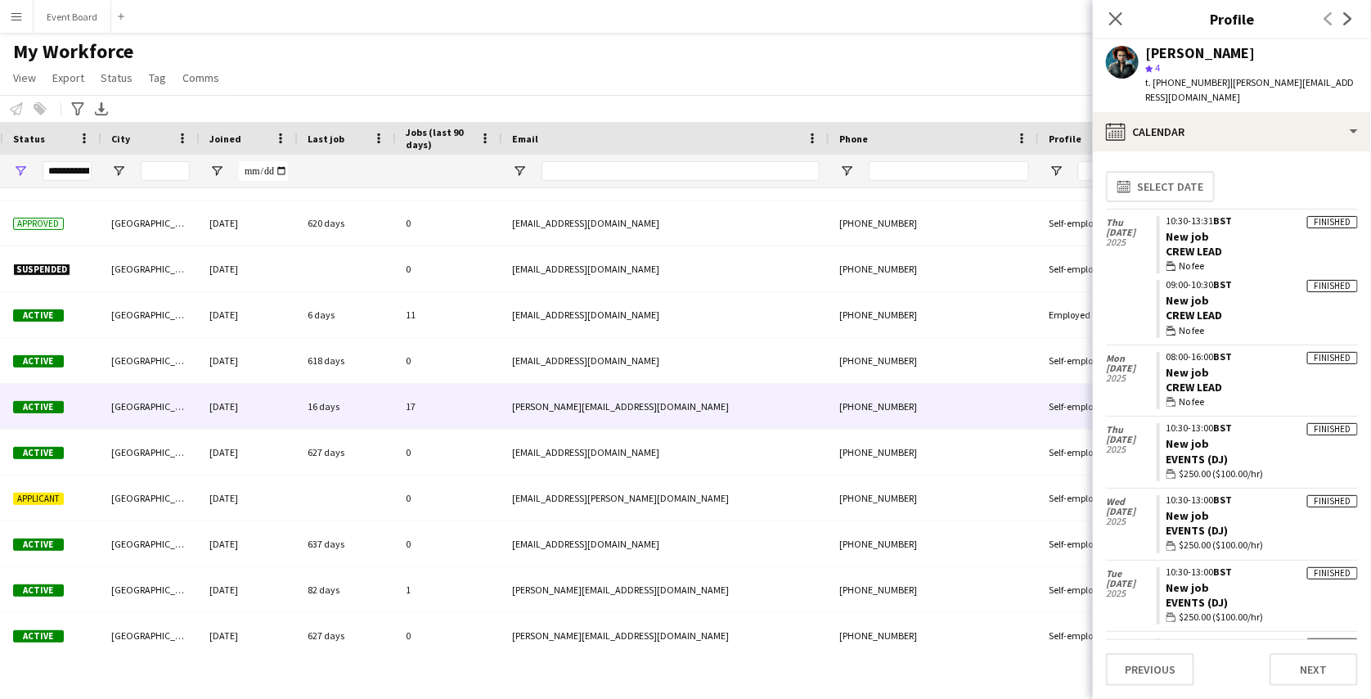
click at [445, 393] on div "17" at bounding box center [449, 406] width 106 height 45
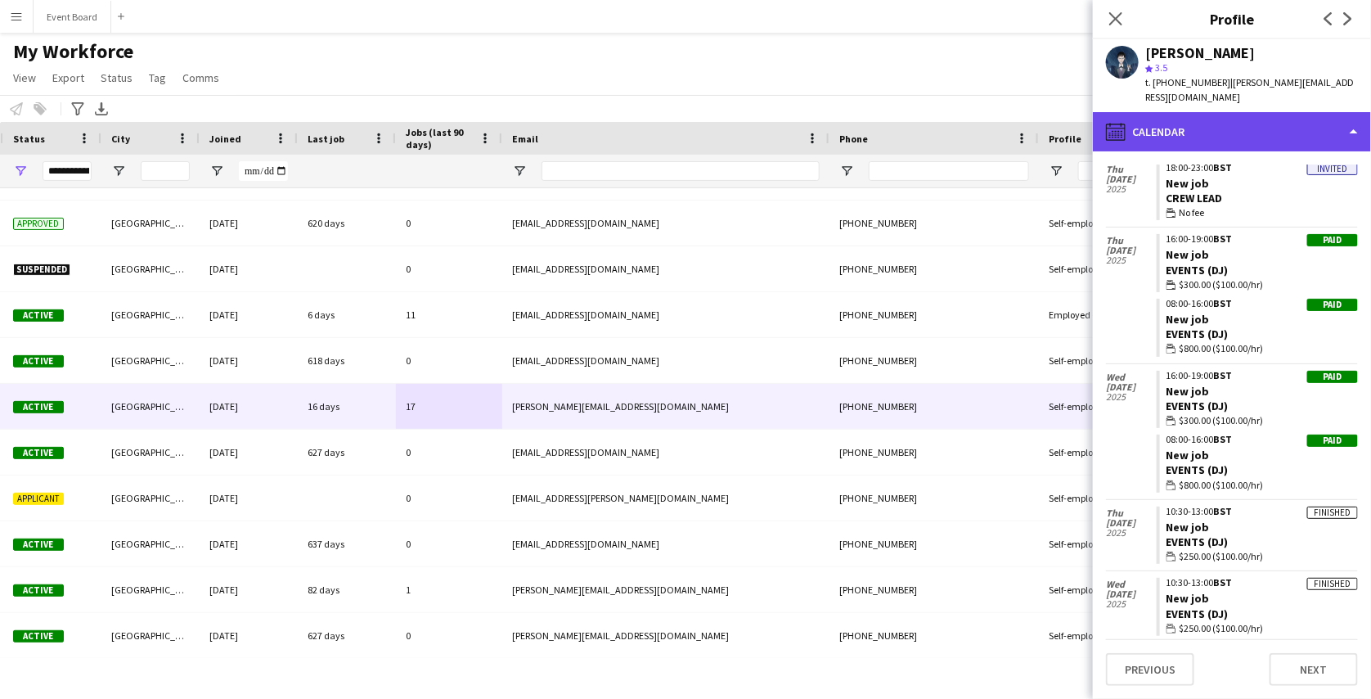
click at [1290, 129] on div "calendar-full Calendar" at bounding box center [1232, 131] width 278 height 39
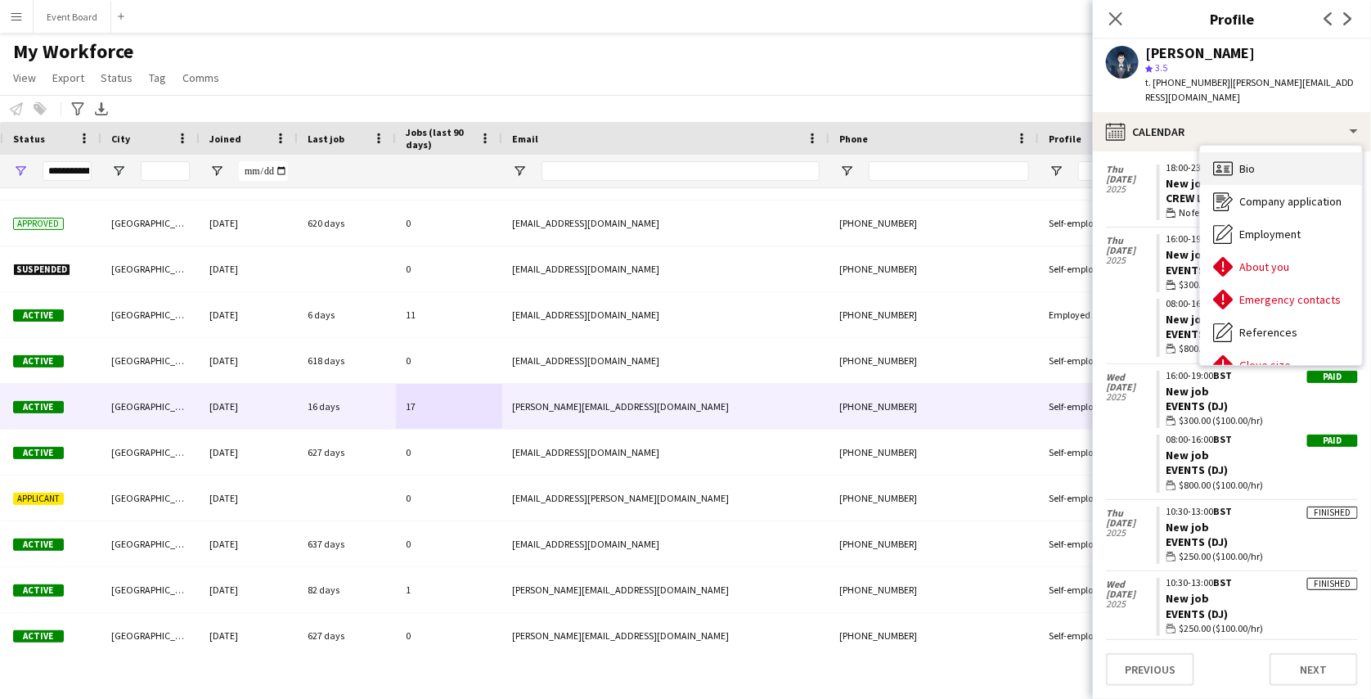
click at [1262, 168] on div "Bio Bio" at bounding box center [1281, 168] width 162 height 33
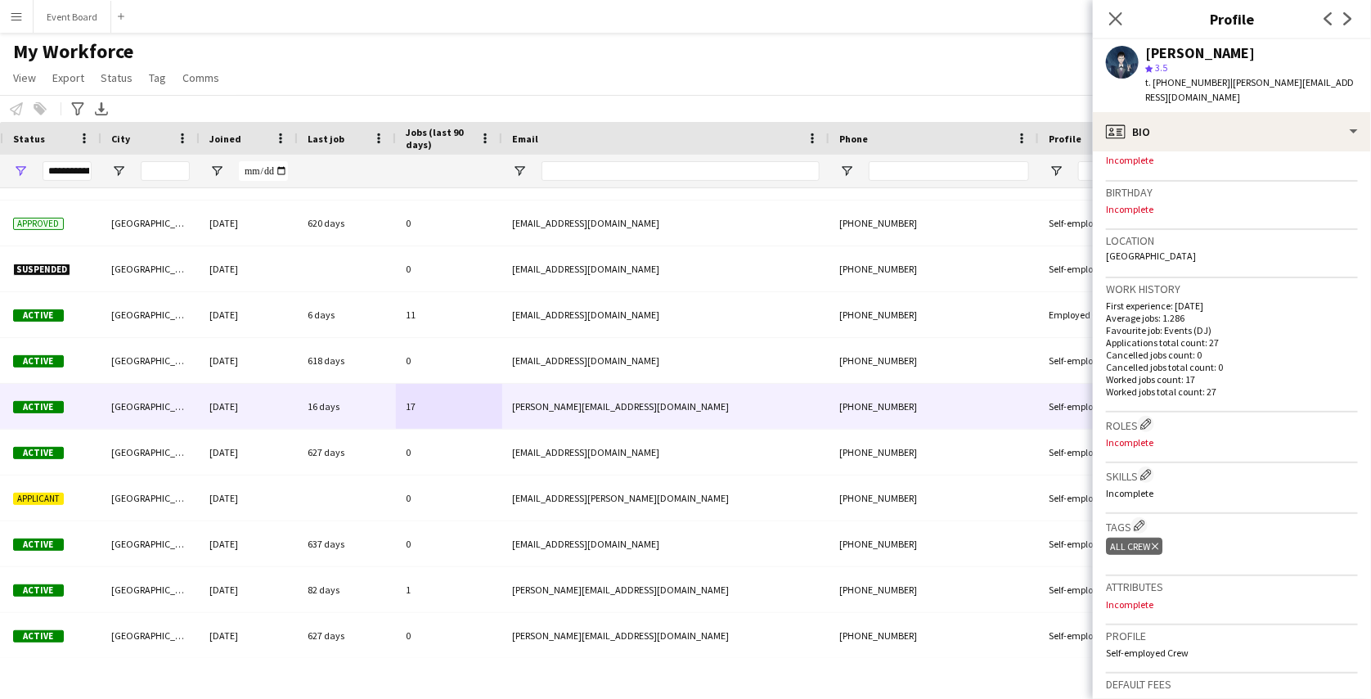
scroll to position [277, 0]
